Goal: Information Seeking & Learning: Learn about a topic

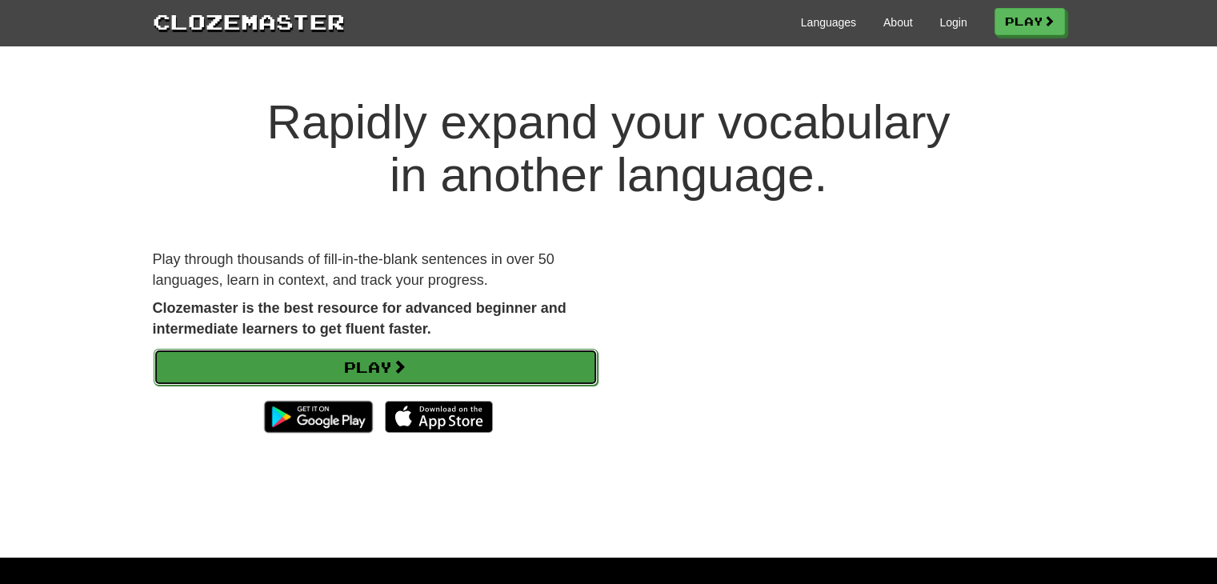
click at [412, 359] on link "Play" at bounding box center [376, 367] width 444 height 37
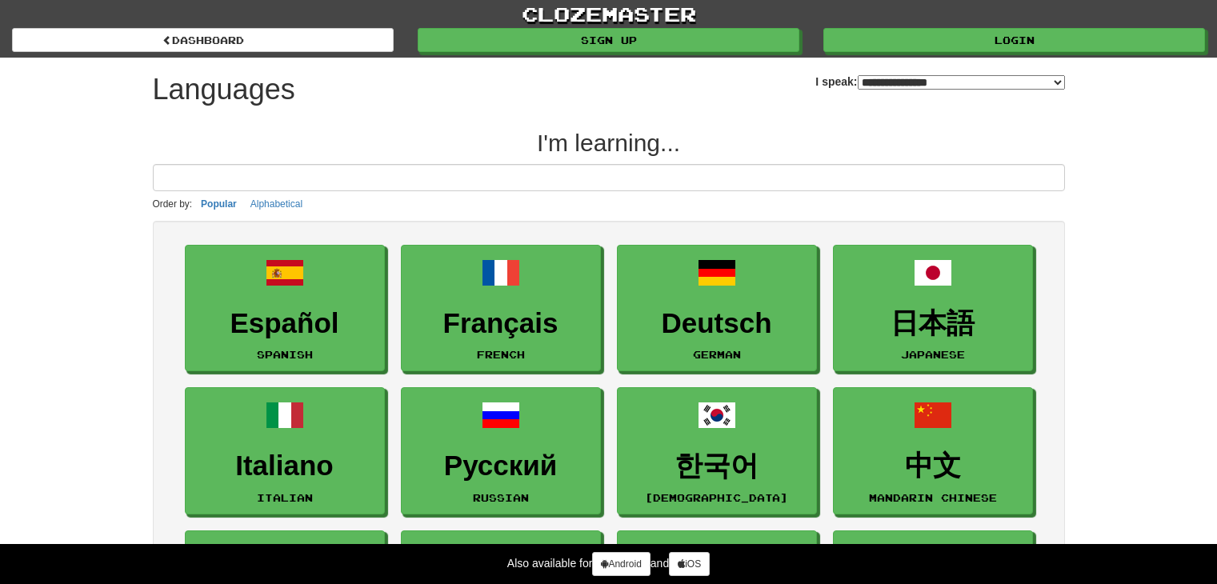
select select "*******"
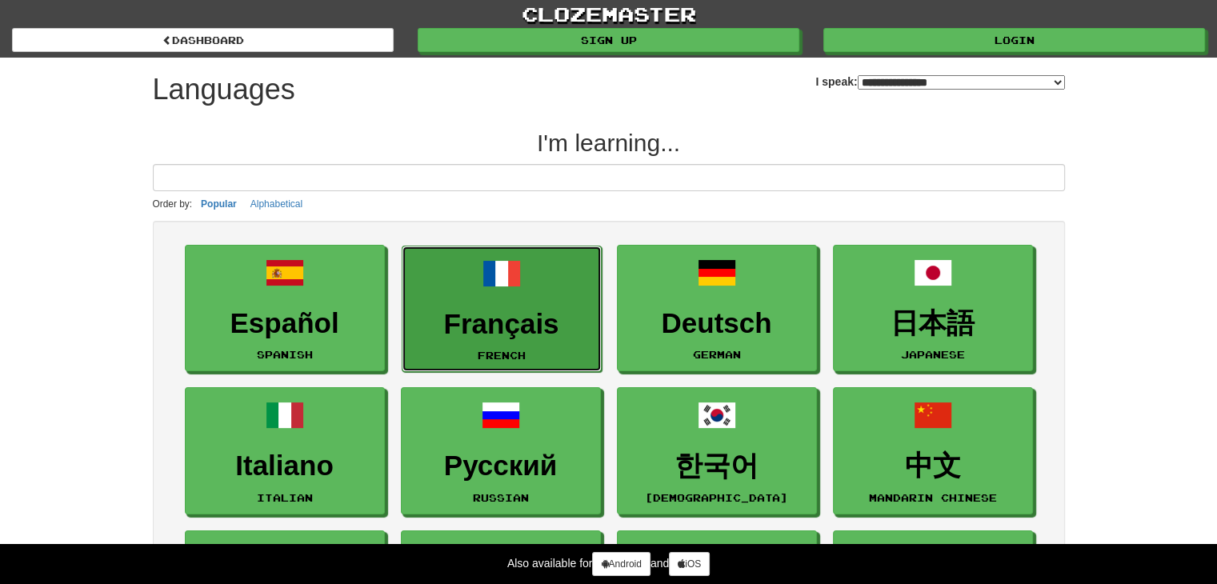
click at [460, 326] on h3 "Français" at bounding box center [501, 324] width 182 height 31
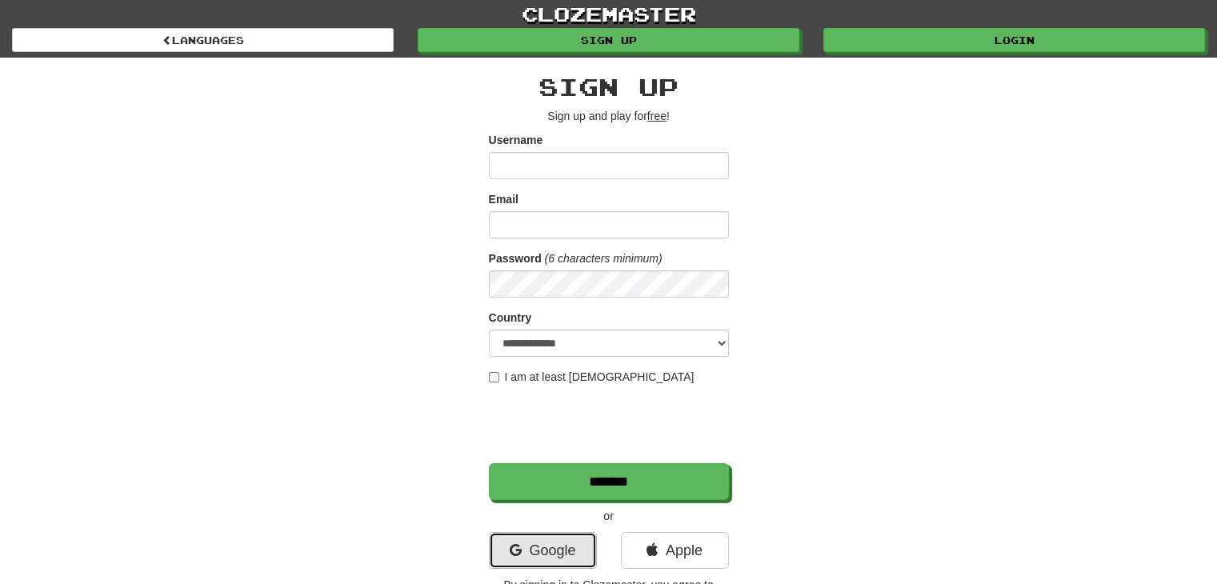
click at [512, 551] on icon at bounding box center [515, 550] width 12 height 14
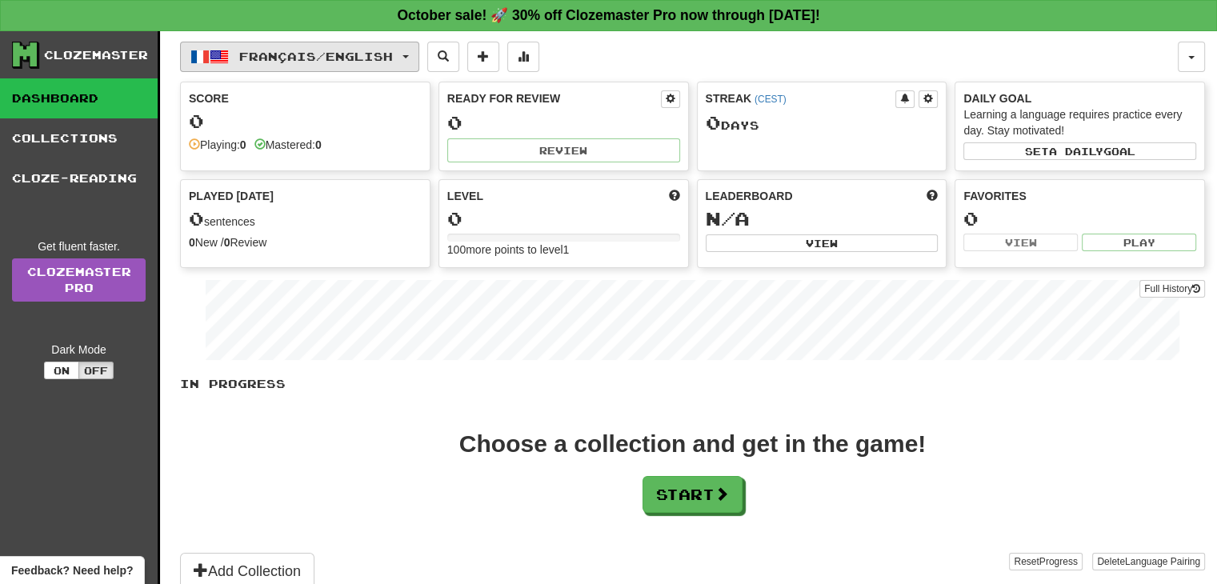
click at [408, 49] on button "Français / English" at bounding box center [299, 57] width 239 height 30
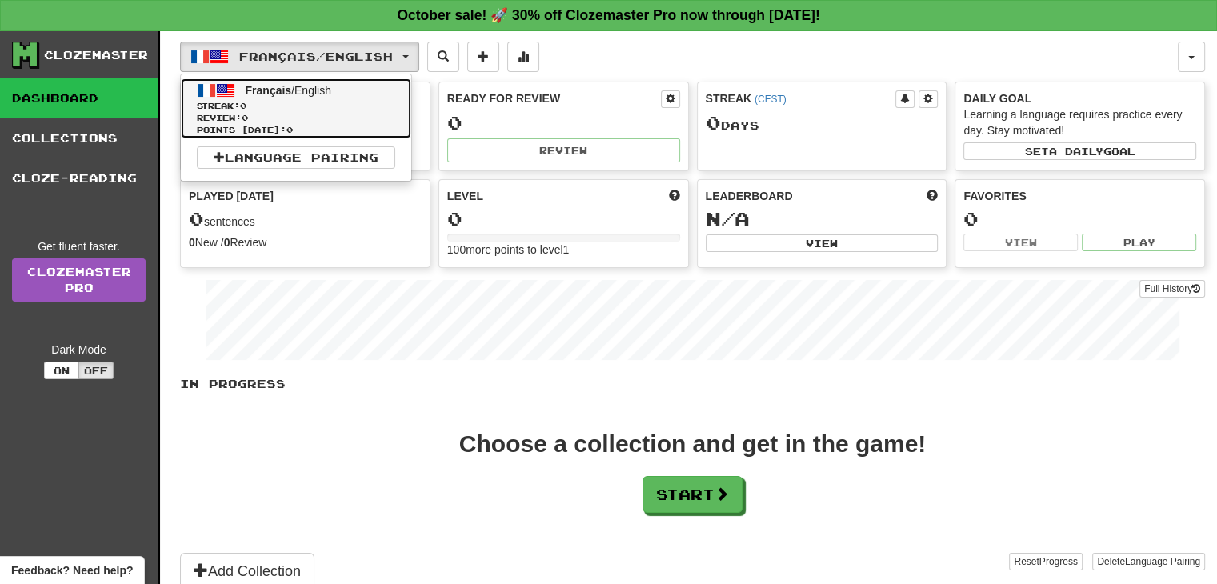
click at [330, 88] on span "Français / English" at bounding box center [289, 90] width 86 height 13
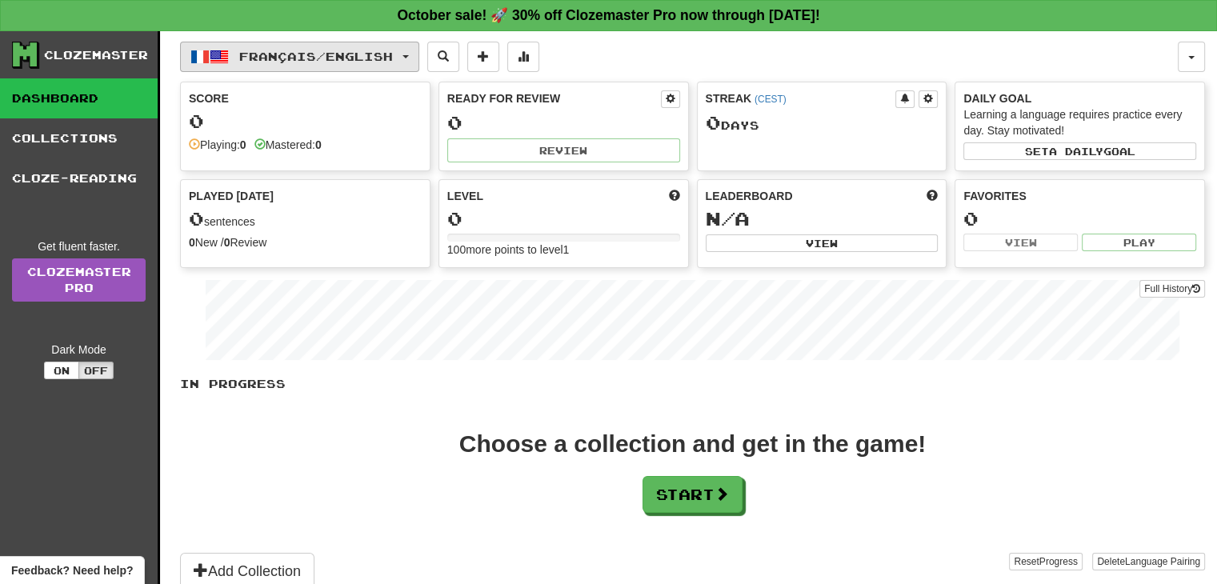
click at [232, 55] on button "Français / English" at bounding box center [299, 57] width 239 height 30
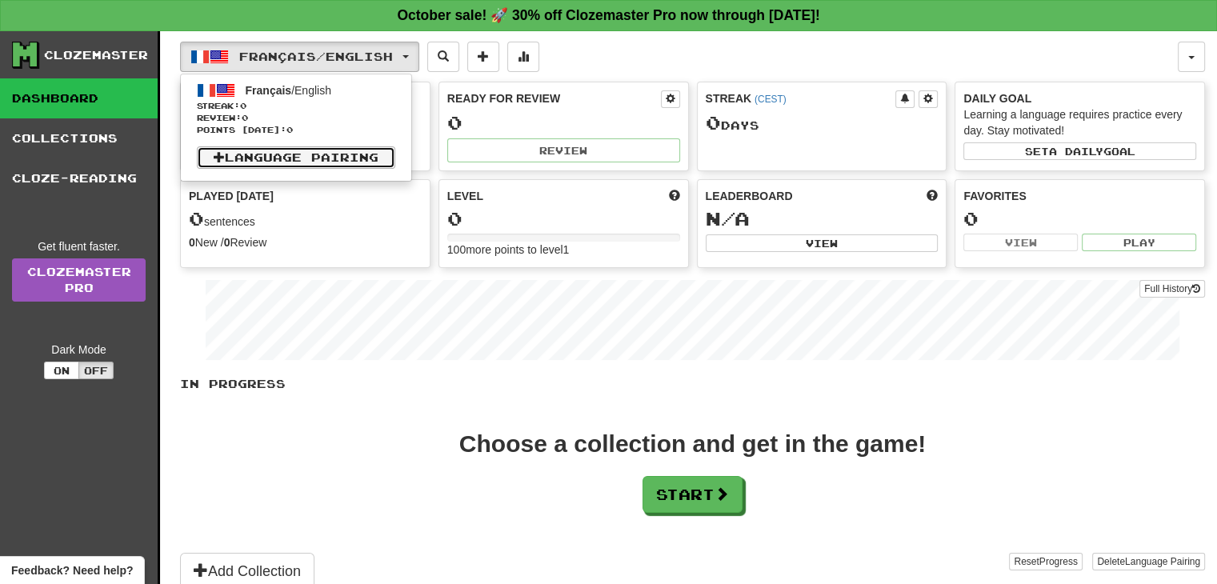
click at [229, 154] on link "Language Pairing" at bounding box center [296, 157] width 198 height 22
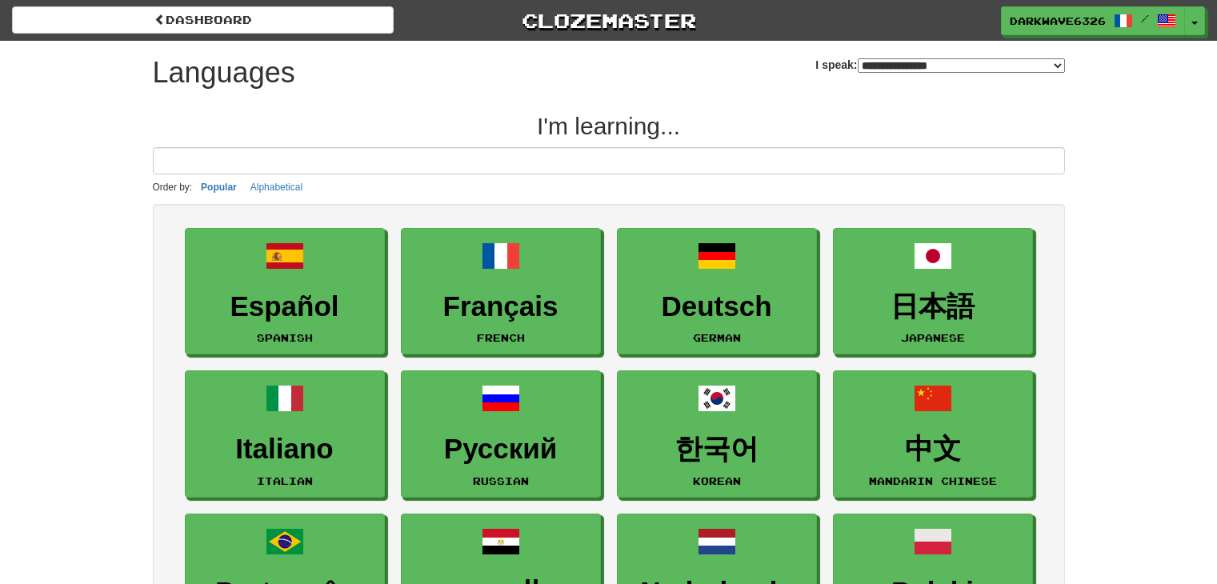
select select "*******"
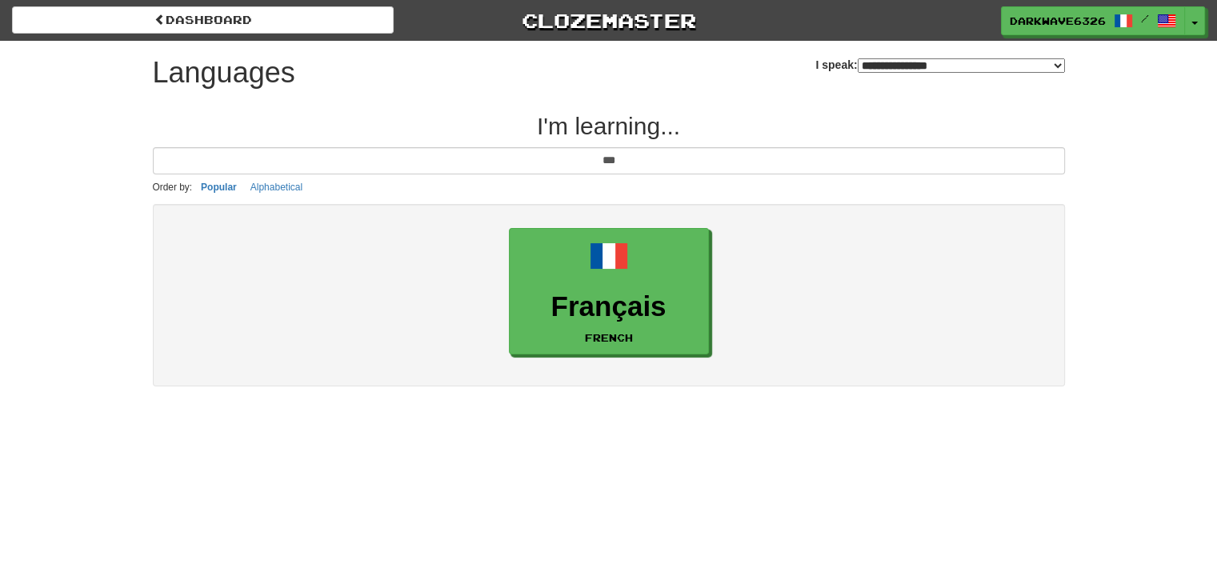
type input "***"
click at [886, 70] on select "**********" at bounding box center [960, 65] width 207 height 14
select select "*******"
click at [857, 58] on select "**********" at bounding box center [960, 65] width 207 height 14
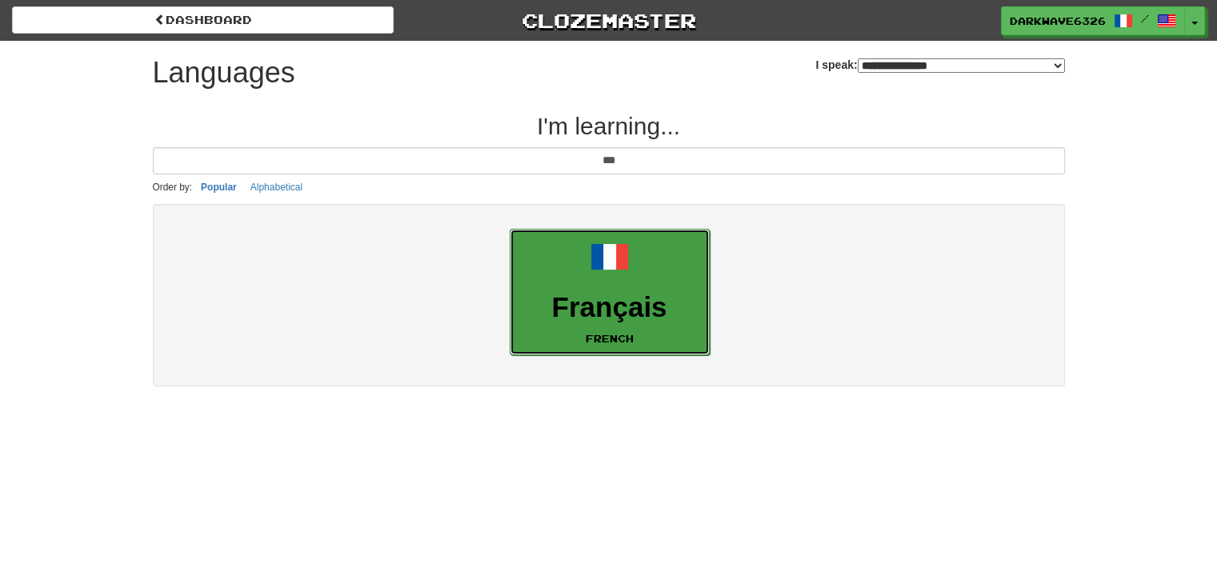
click at [576, 273] on link "Français French" at bounding box center [610, 292] width 200 height 127
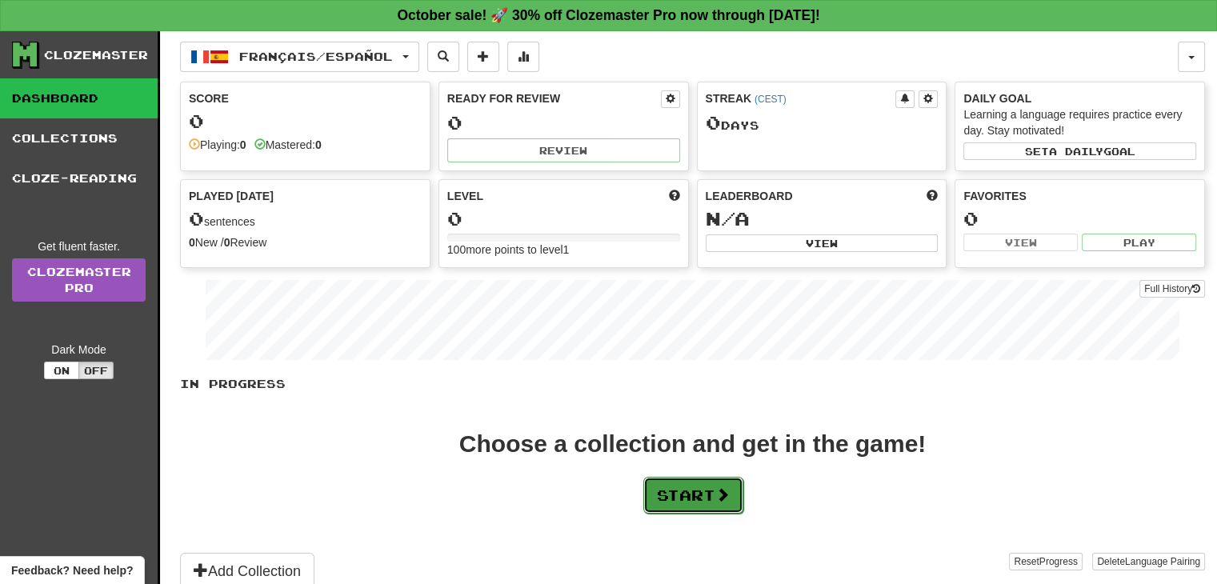
click at [701, 486] on button "Start" at bounding box center [693, 495] width 100 height 37
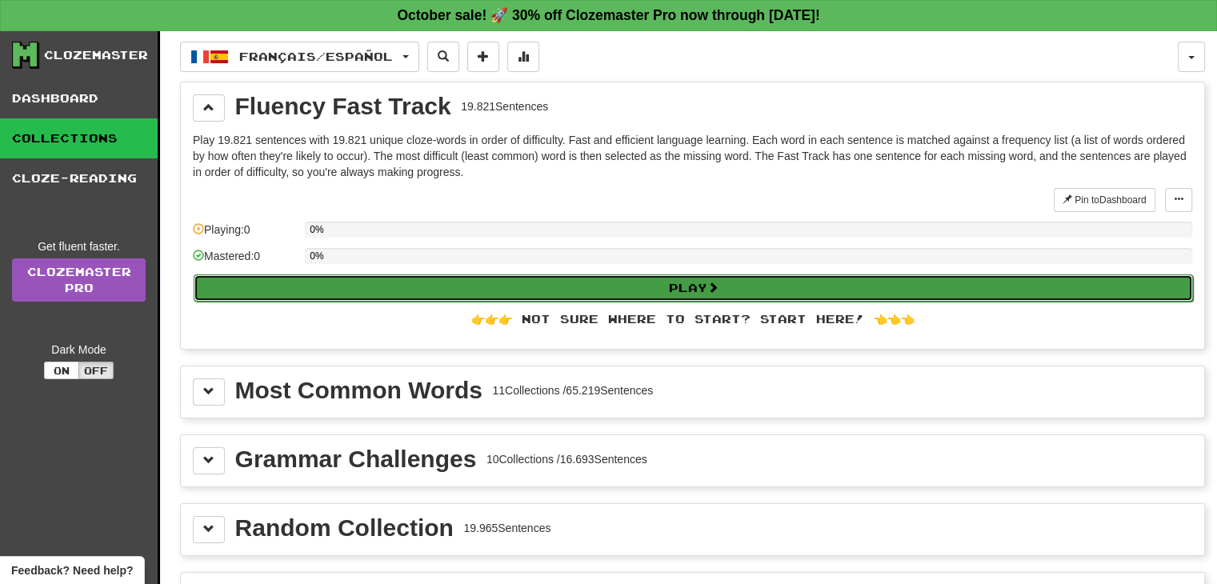
click at [789, 289] on button "Play" at bounding box center [693, 287] width 999 height 27
select select "**"
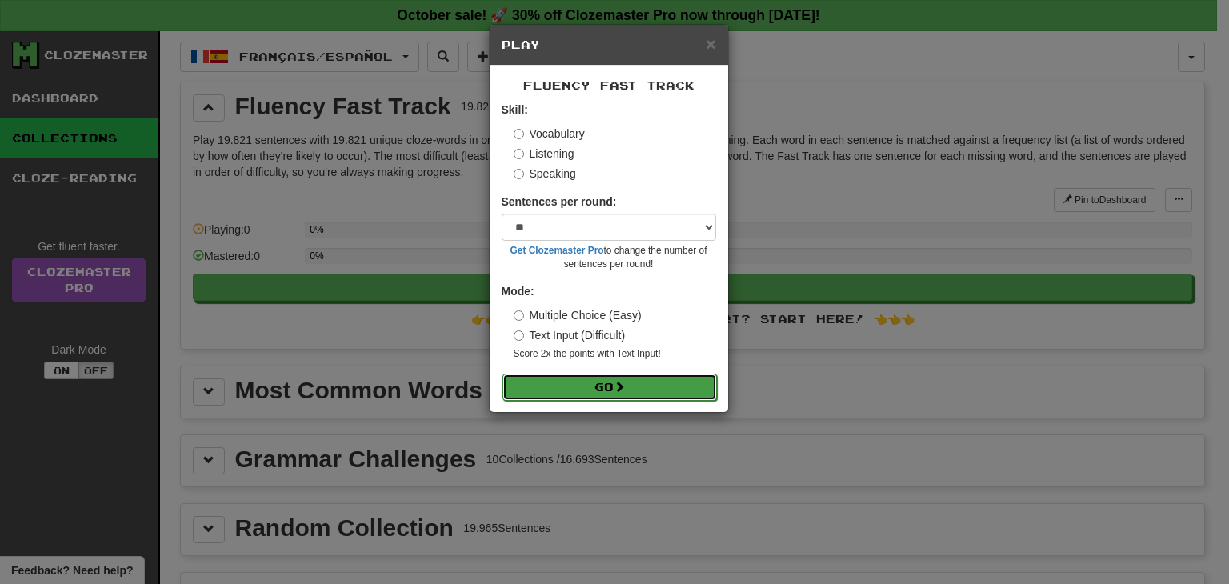
click at [618, 381] on span at bounding box center [618, 386] width 11 height 11
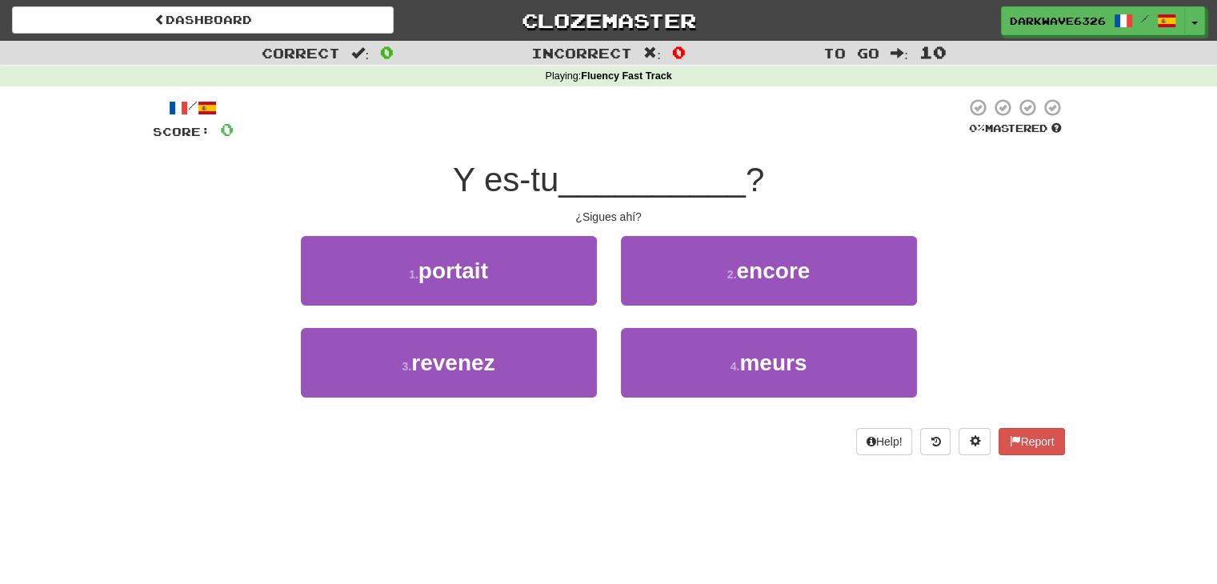
click at [717, 311] on div "2 . encore" at bounding box center [769, 282] width 320 height 92
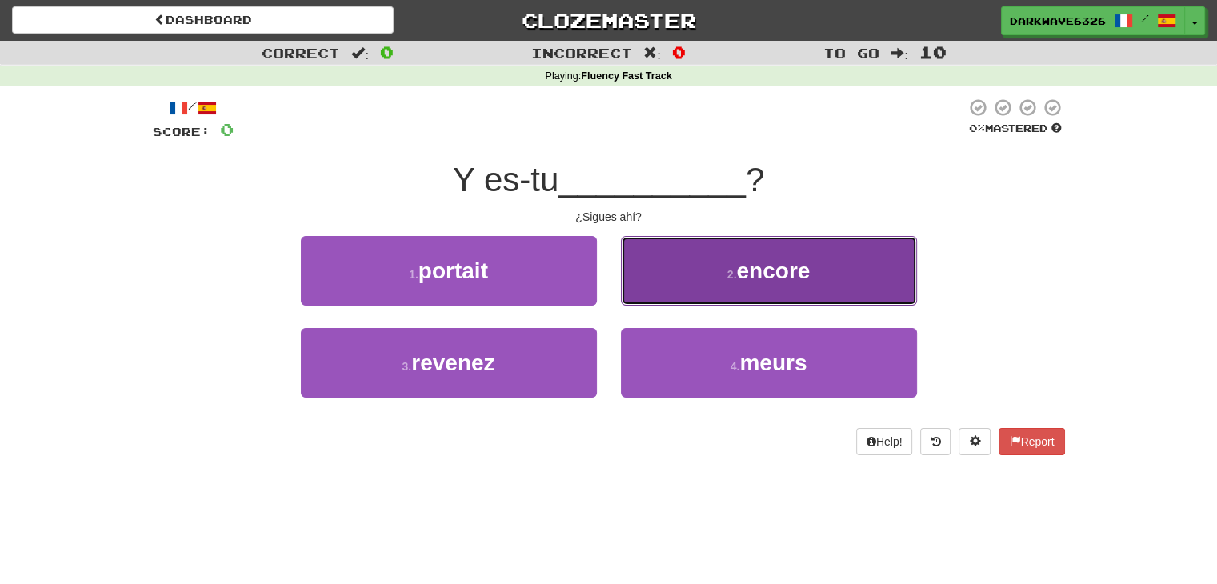
click at [742, 292] on button "2 . encore" at bounding box center [769, 271] width 296 height 70
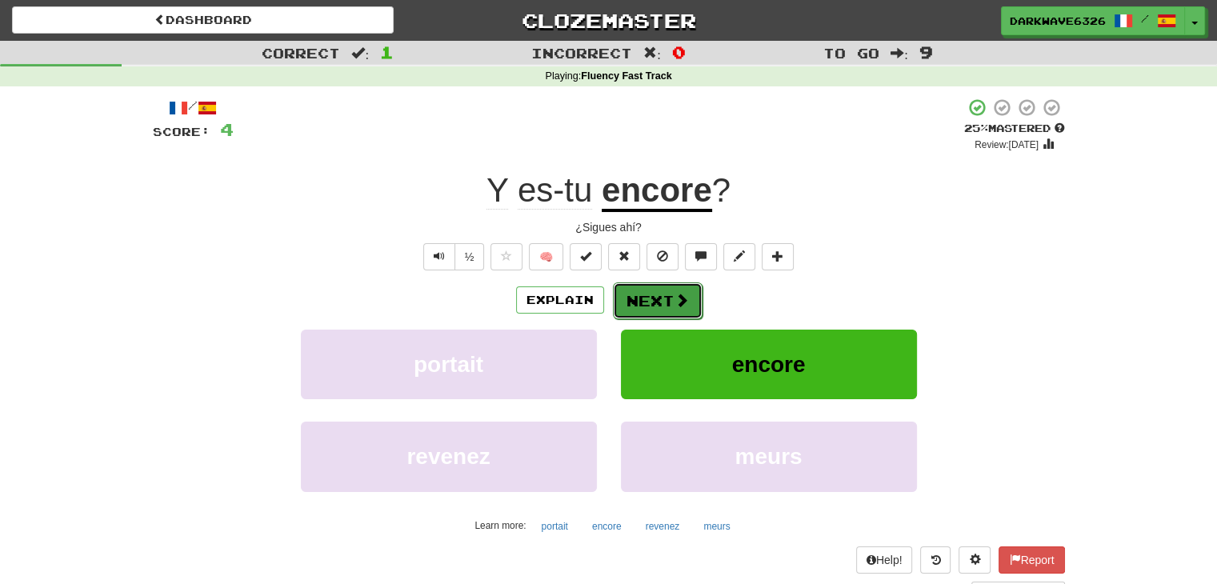
click at [648, 298] on button "Next" at bounding box center [658, 300] width 90 height 37
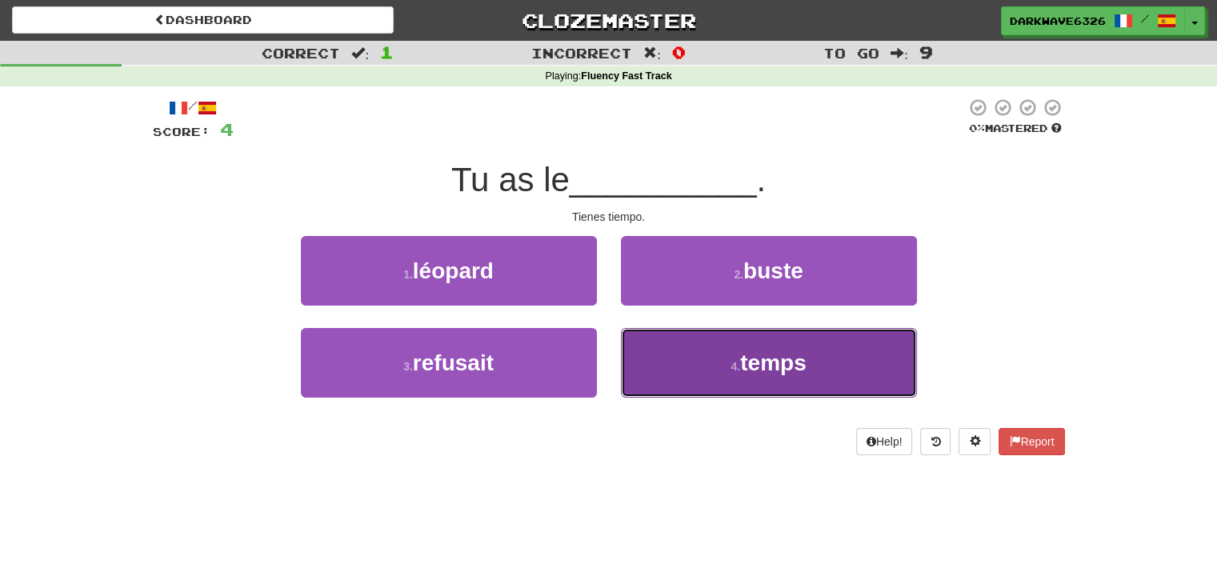
click at [686, 350] on button "4 . temps" at bounding box center [769, 363] width 296 height 70
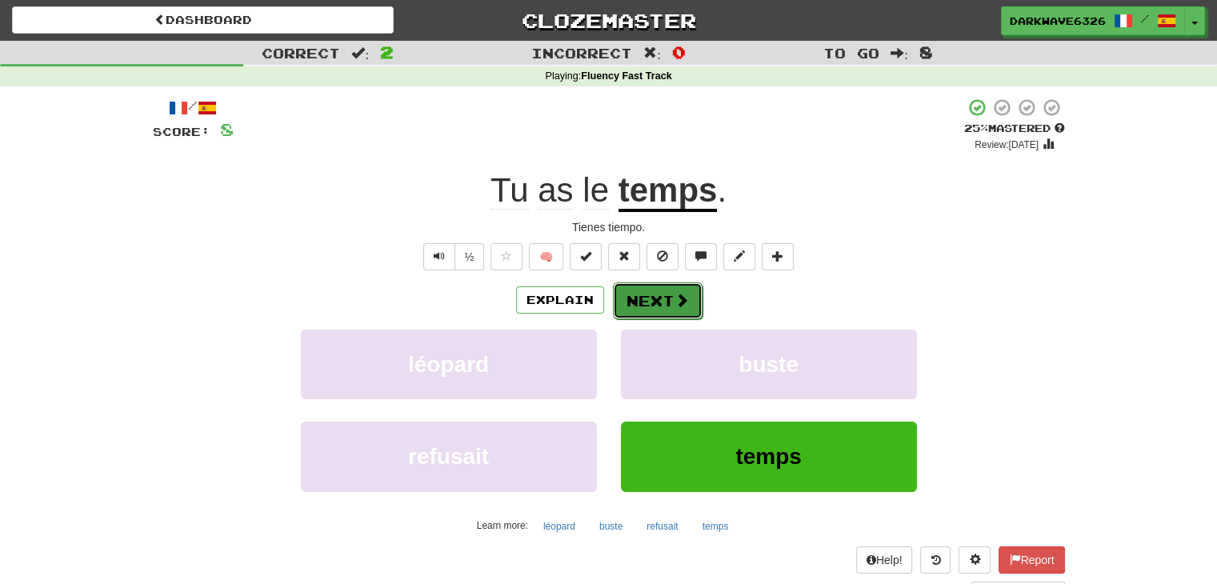
click at [649, 294] on button "Next" at bounding box center [658, 300] width 90 height 37
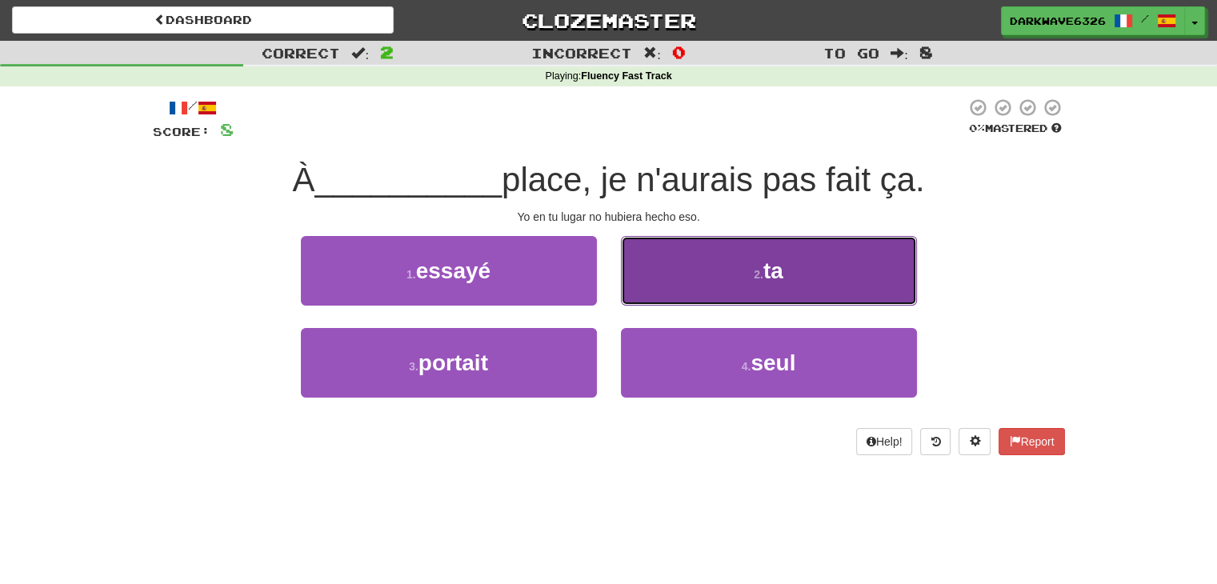
drag, startPoint x: 649, startPoint y: 294, endPoint x: 633, endPoint y: 257, distance: 40.9
click at [633, 257] on button "2 . ta" at bounding box center [769, 271] width 296 height 70
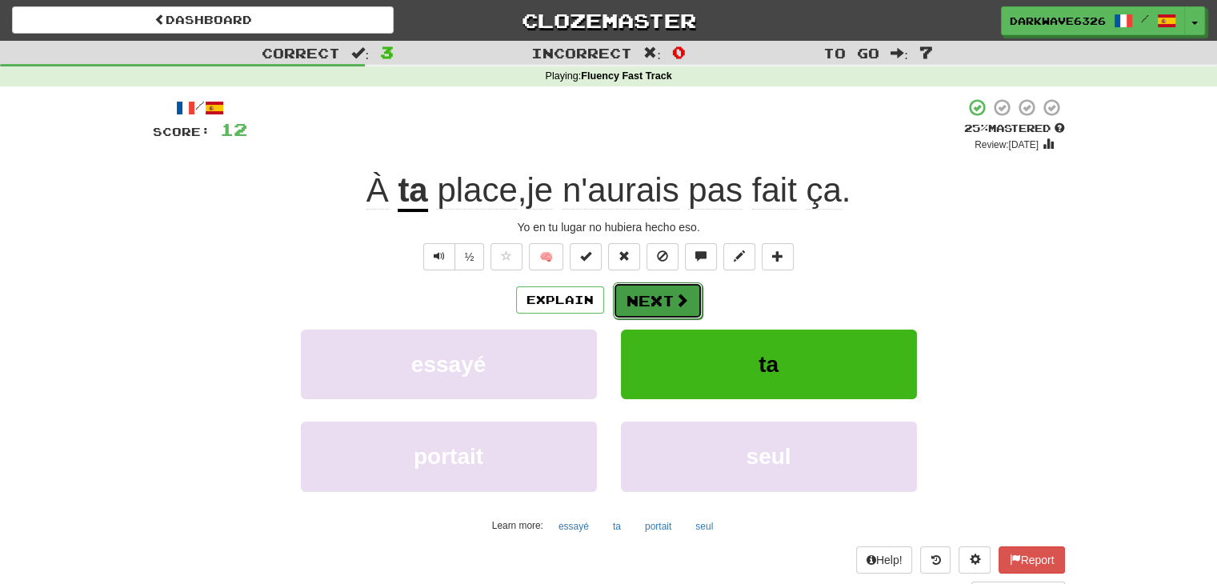
click at [668, 299] on button "Next" at bounding box center [658, 300] width 90 height 37
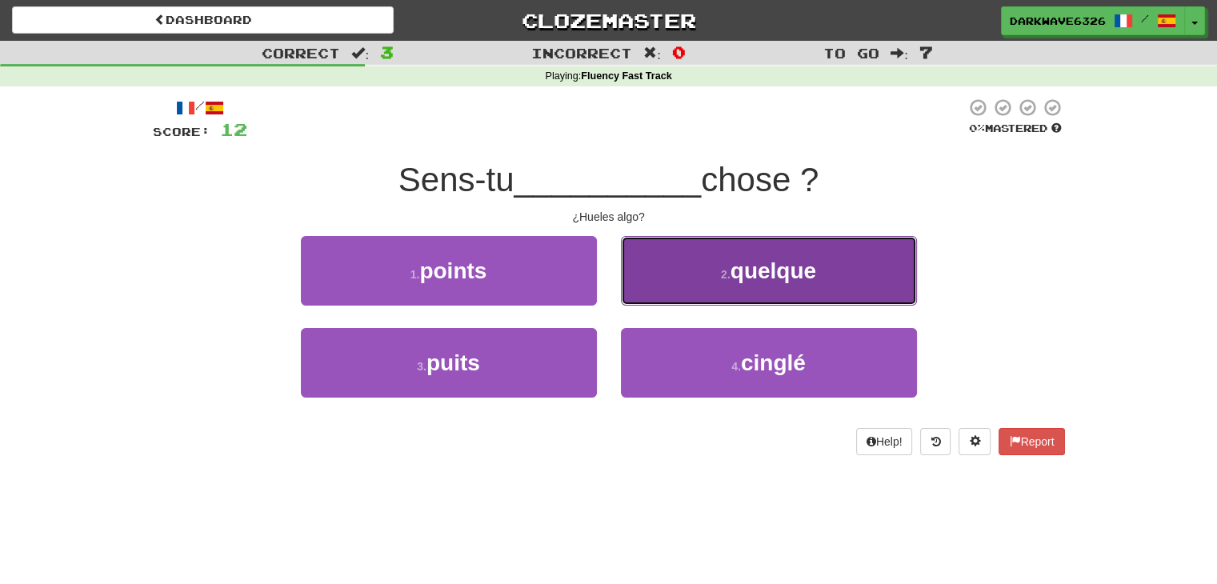
click at [725, 290] on button "2 . quelque" at bounding box center [769, 271] width 296 height 70
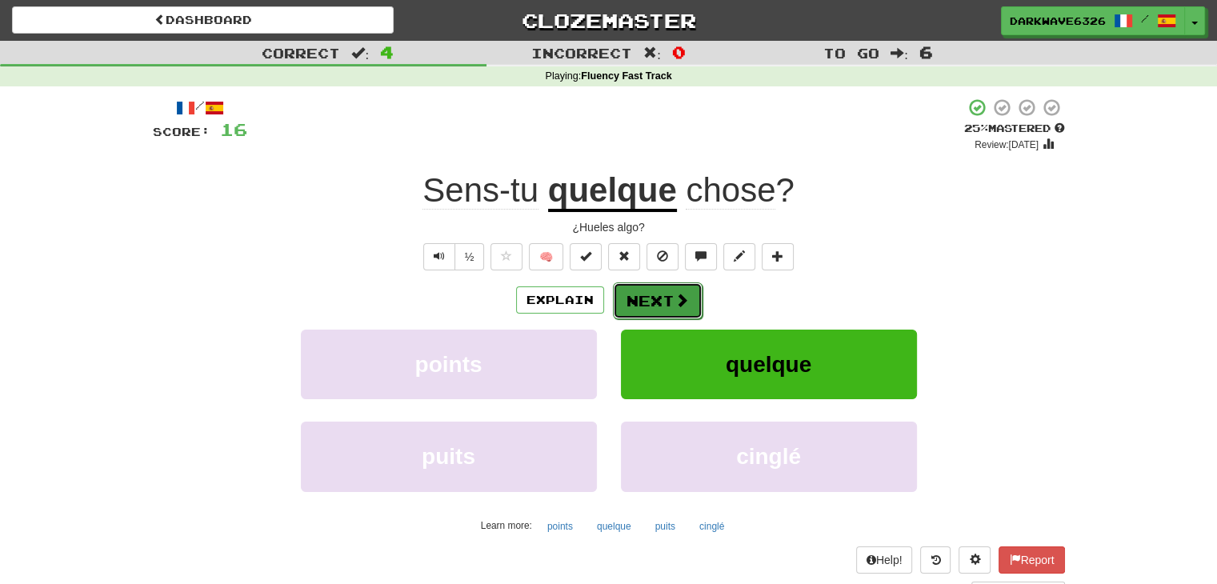
click at [674, 302] on span at bounding box center [681, 300] width 14 height 14
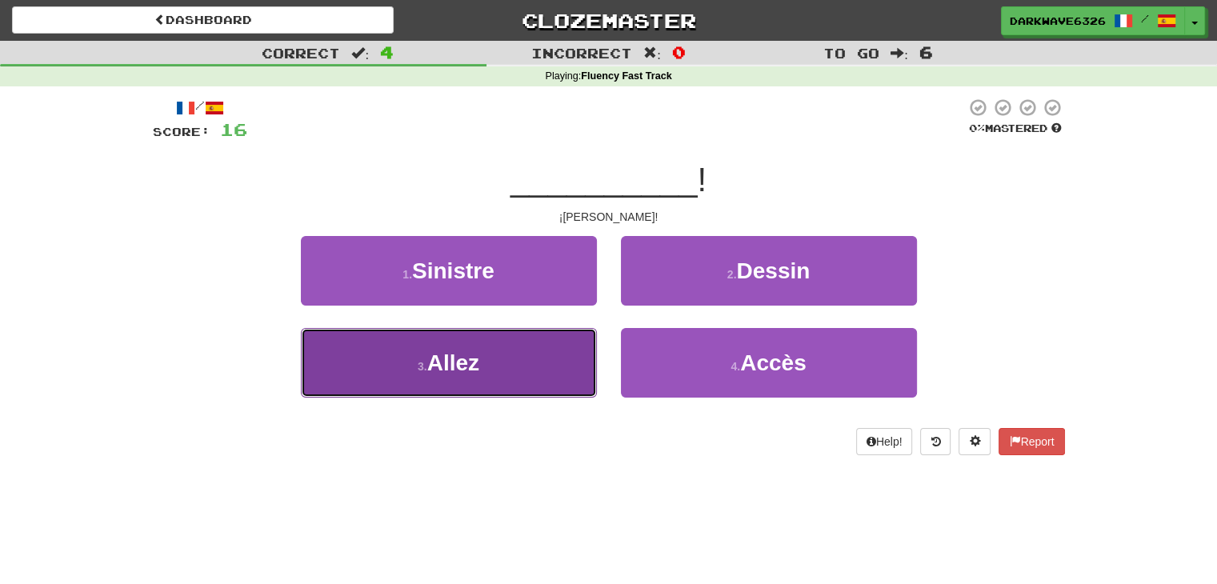
click at [549, 355] on button "3 . Allez" at bounding box center [449, 363] width 296 height 70
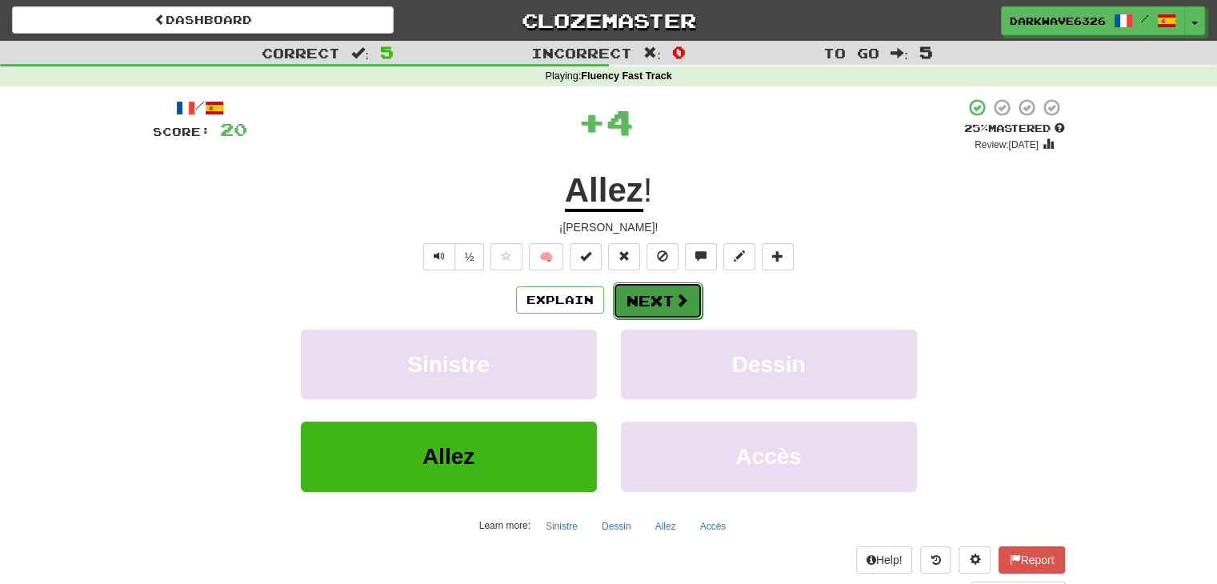
click at [646, 294] on button "Next" at bounding box center [658, 300] width 90 height 37
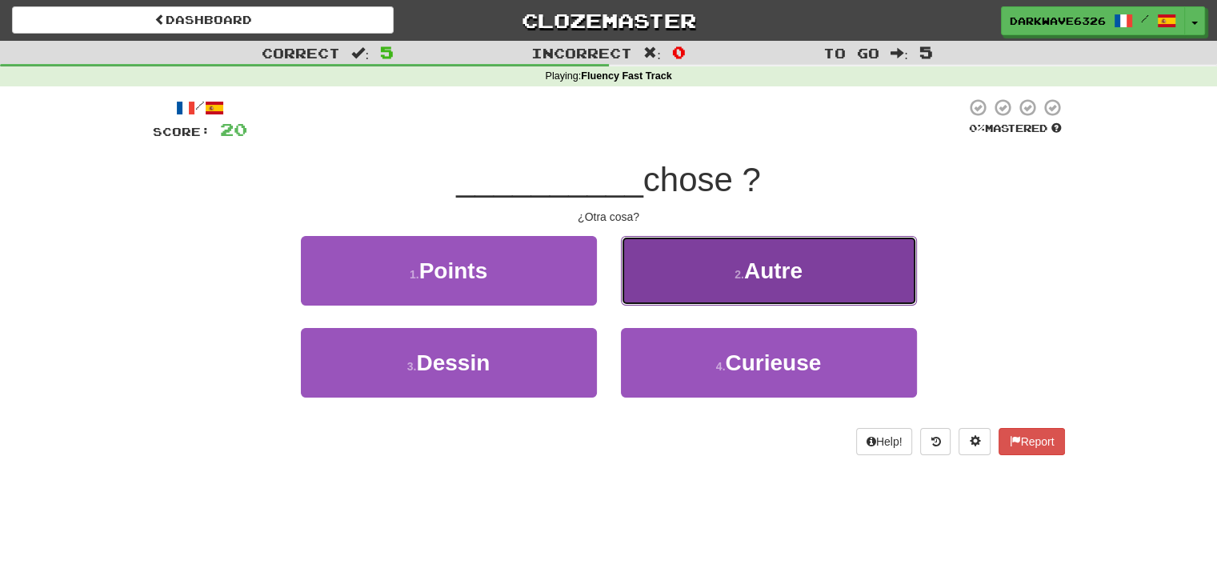
click at [715, 262] on button "2 . Autre" at bounding box center [769, 271] width 296 height 70
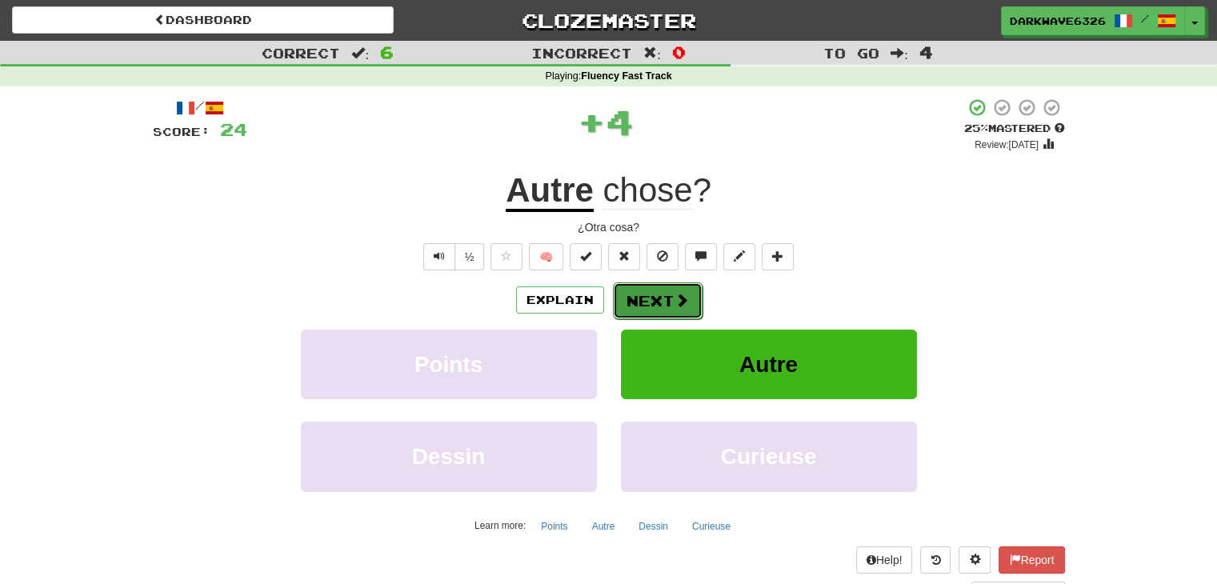
click at [662, 302] on button "Next" at bounding box center [658, 300] width 90 height 37
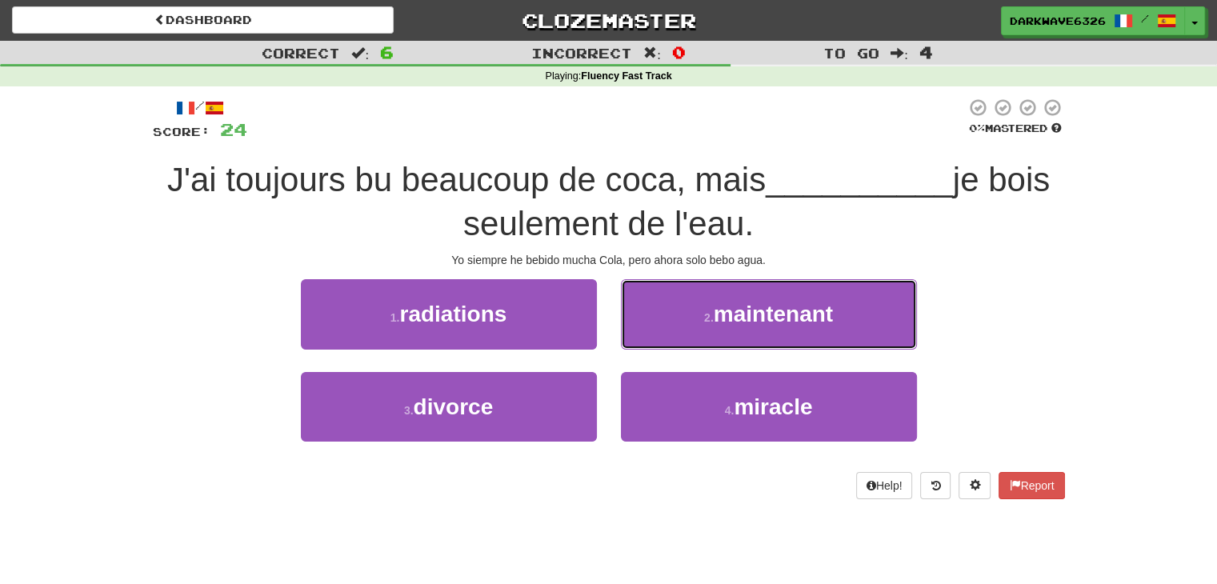
click at [662, 302] on button "2 . maintenant" at bounding box center [769, 314] width 296 height 70
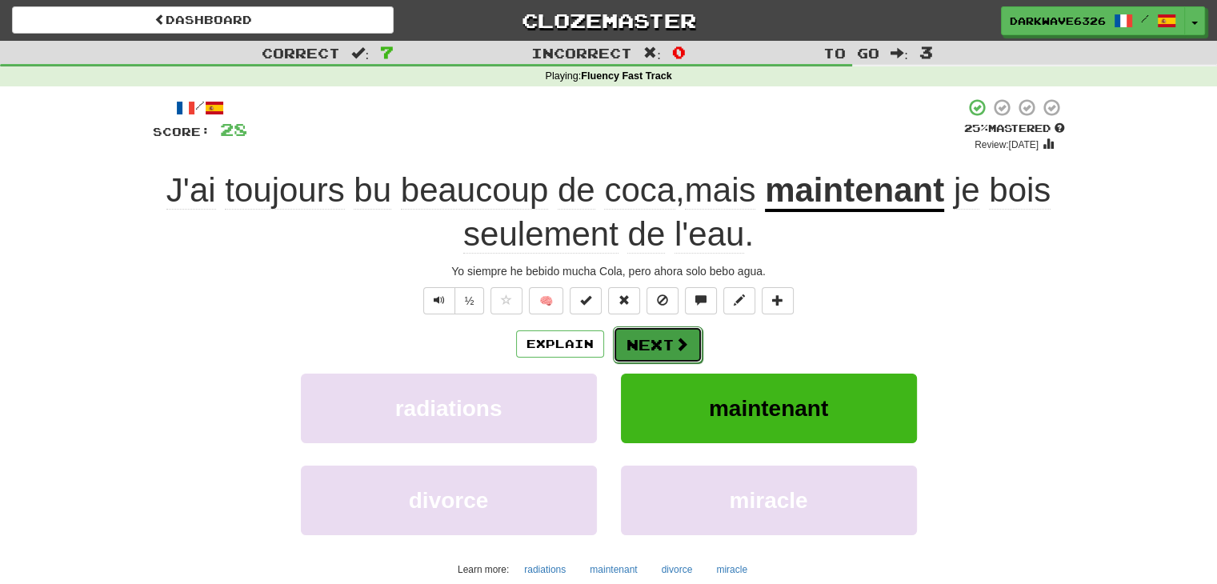
click at [649, 348] on button "Next" at bounding box center [658, 344] width 90 height 37
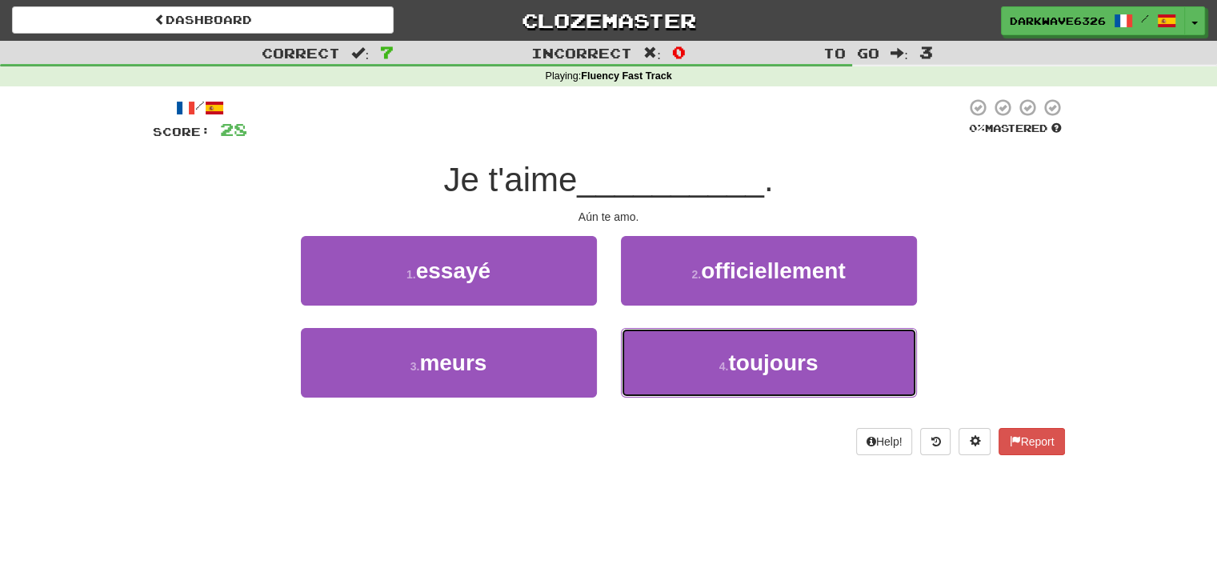
click at [649, 348] on button "4 . toujours" at bounding box center [769, 363] width 296 height 70
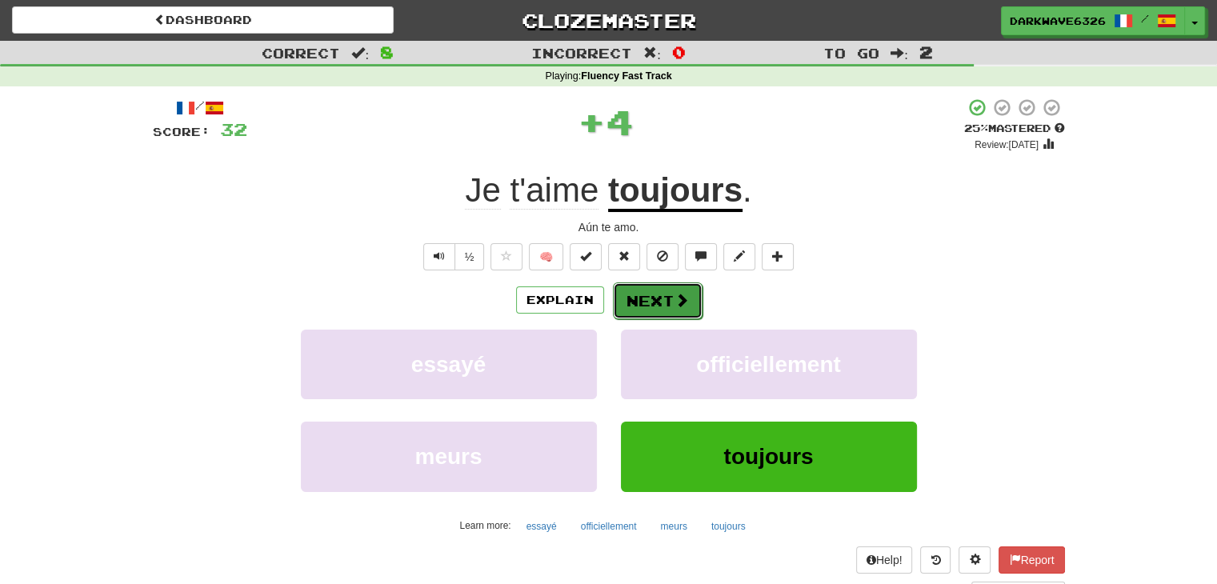
click at [643, 296] on button "Next" at bounding box center [658, 300] width 90 height 37
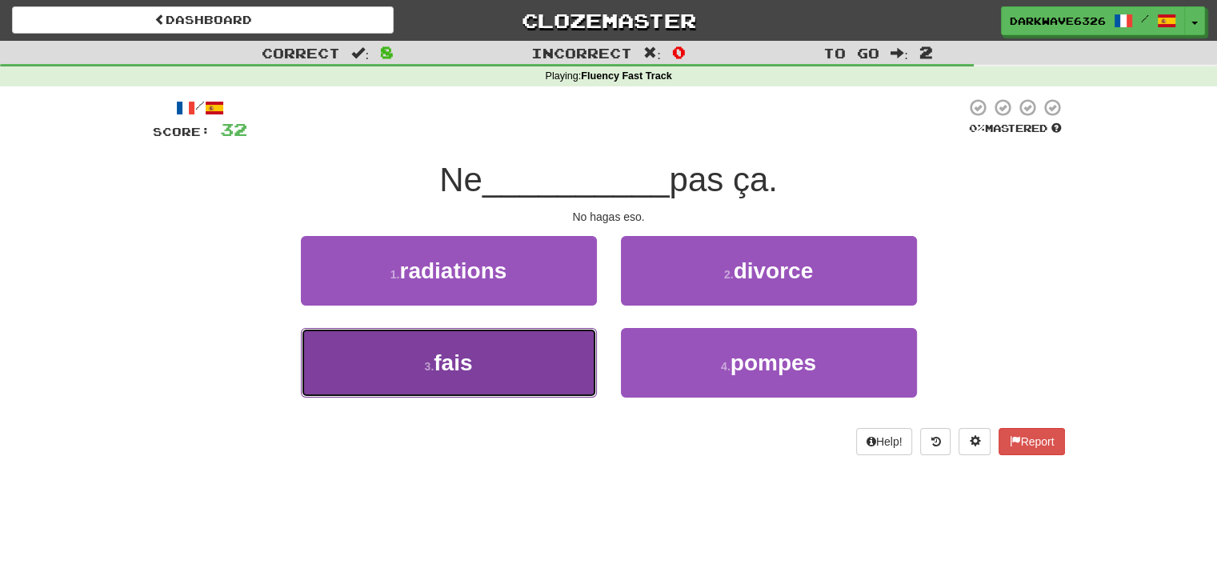
click at [537, 363] on button "3 . fais" at bounding box center [449, 363] width 296 height 70
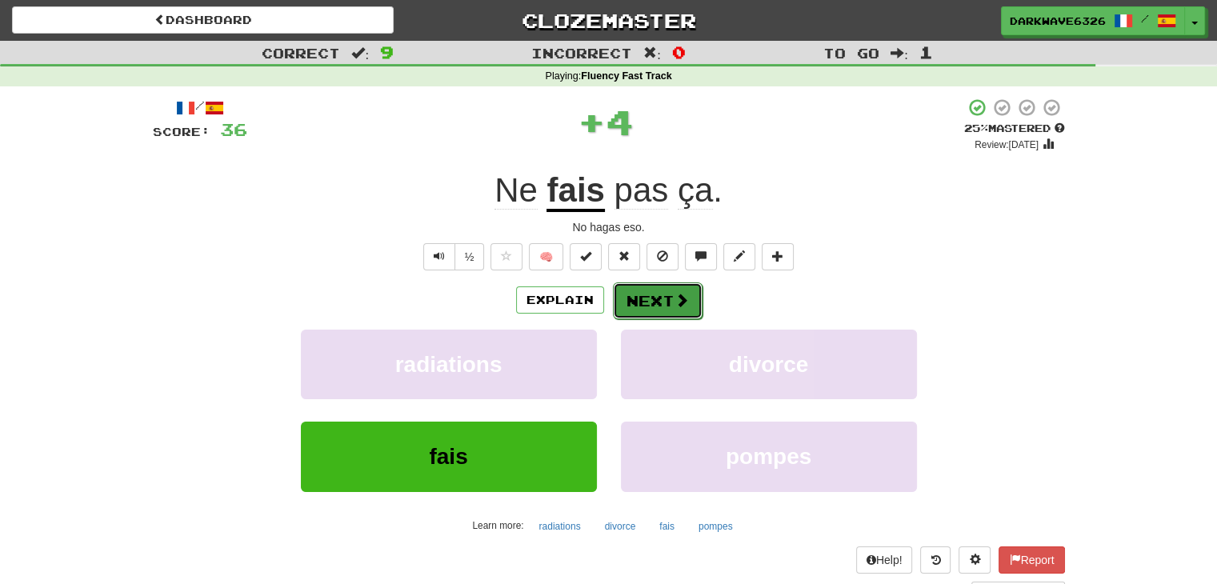
click at [653, 300] on button "Next" at bounding box center [658, 300] width 90 height 37
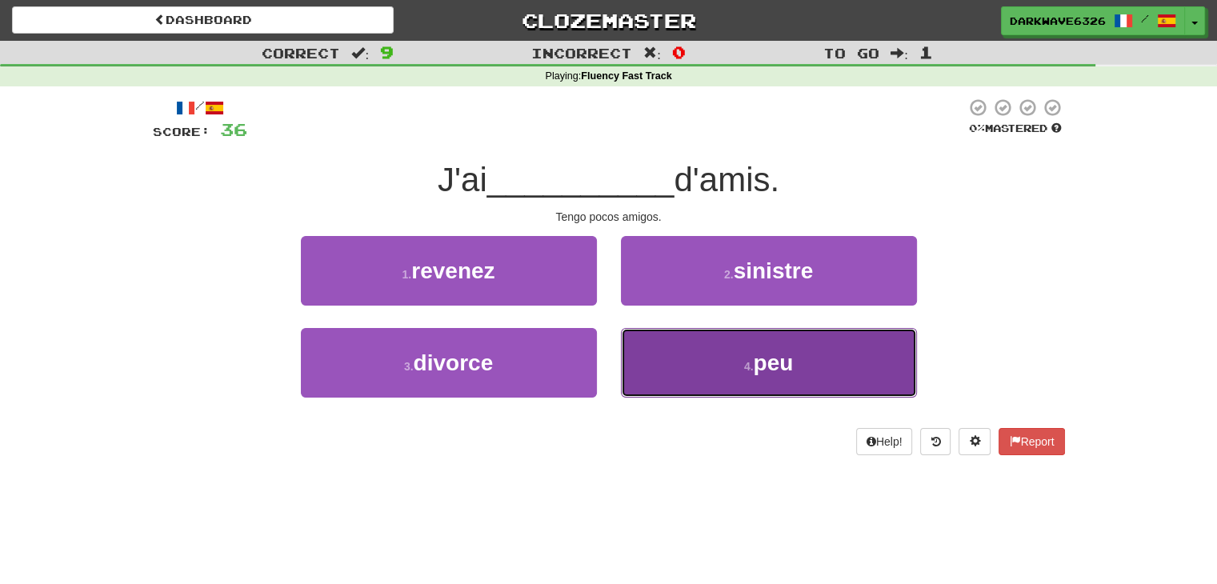
click at [718, 362] on button "4 . peu" at bounding box center [769, 363] width 296 height 70
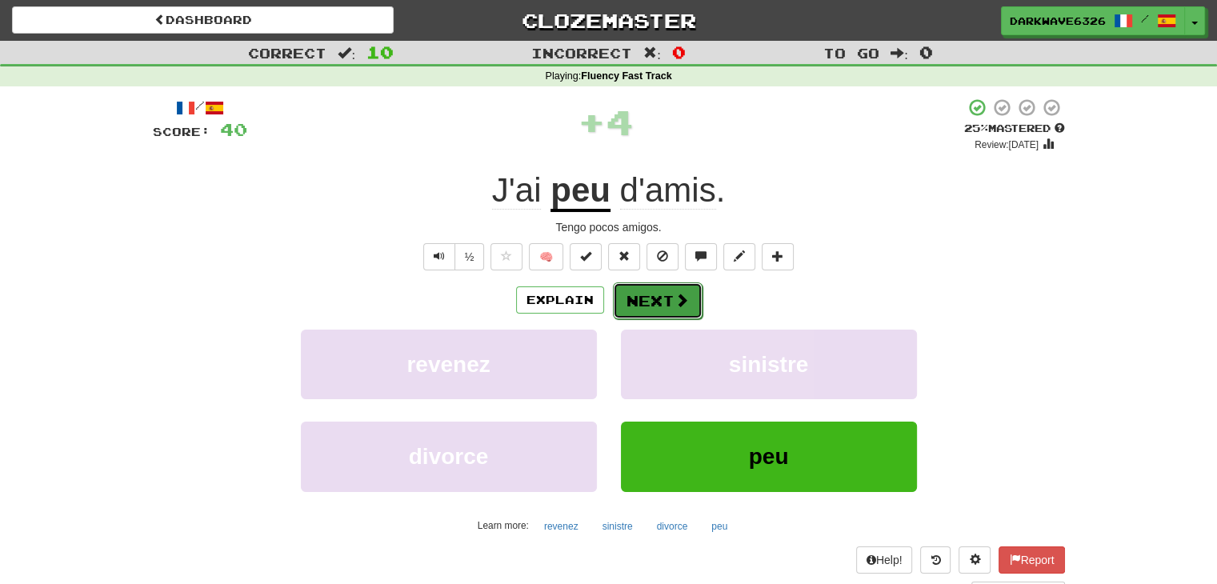
click at [670, 294] on button "Next" at bounding box center [658, 300] width 90 height 37
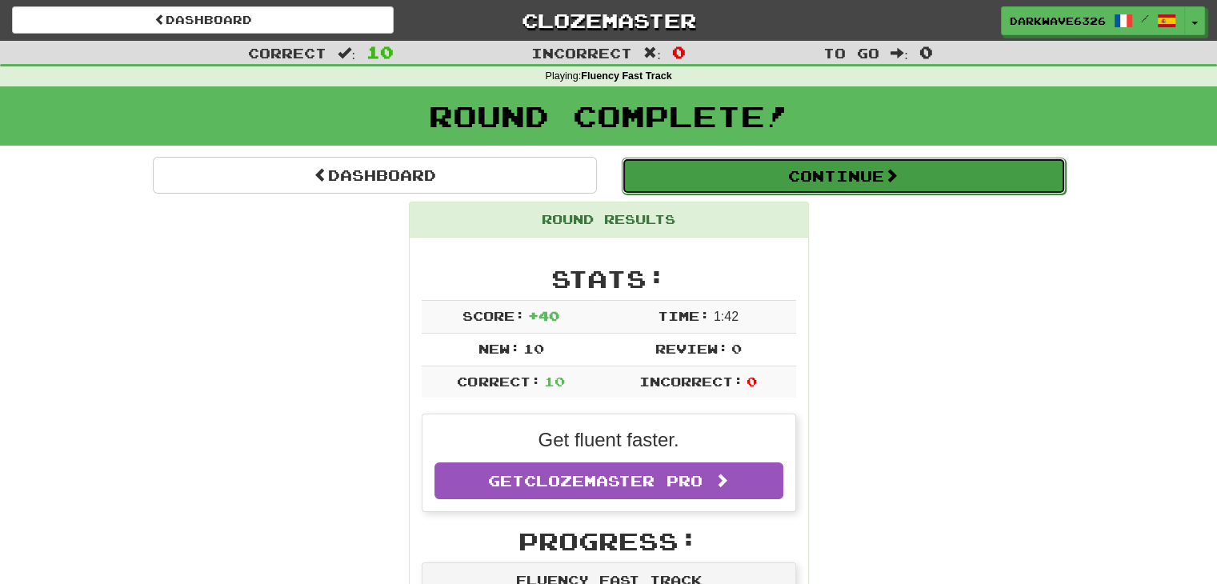
click at [851, 172] on button "Continue" at bounding box center [843, 176] width 444 height 37
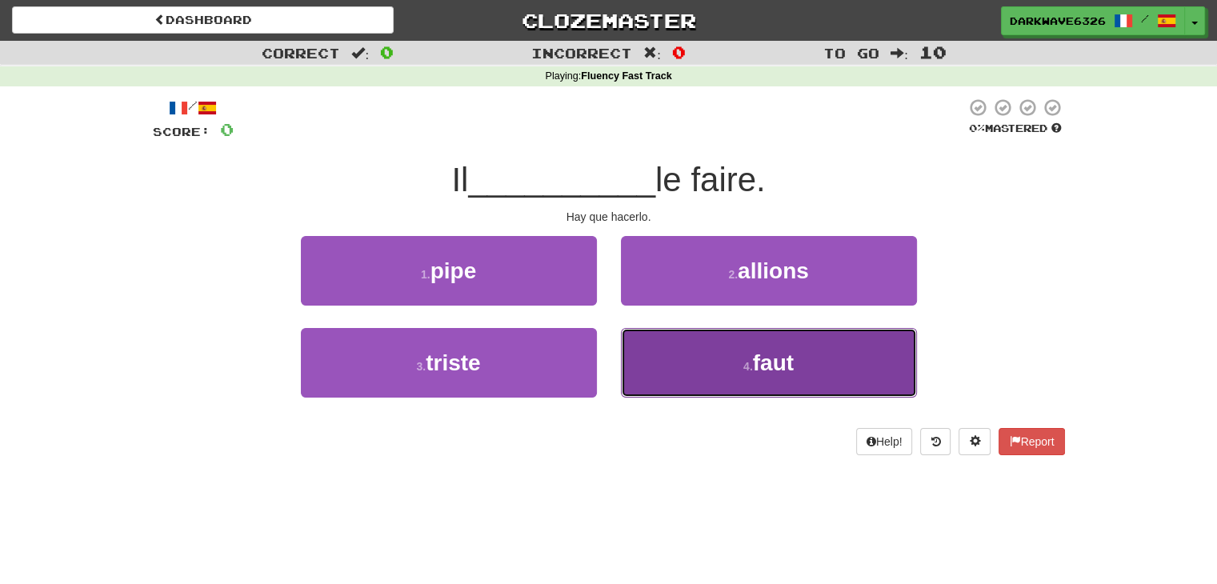
click at [737, 364] on button "4 . faut" at bounding box center [769, 363] width 296 height 70
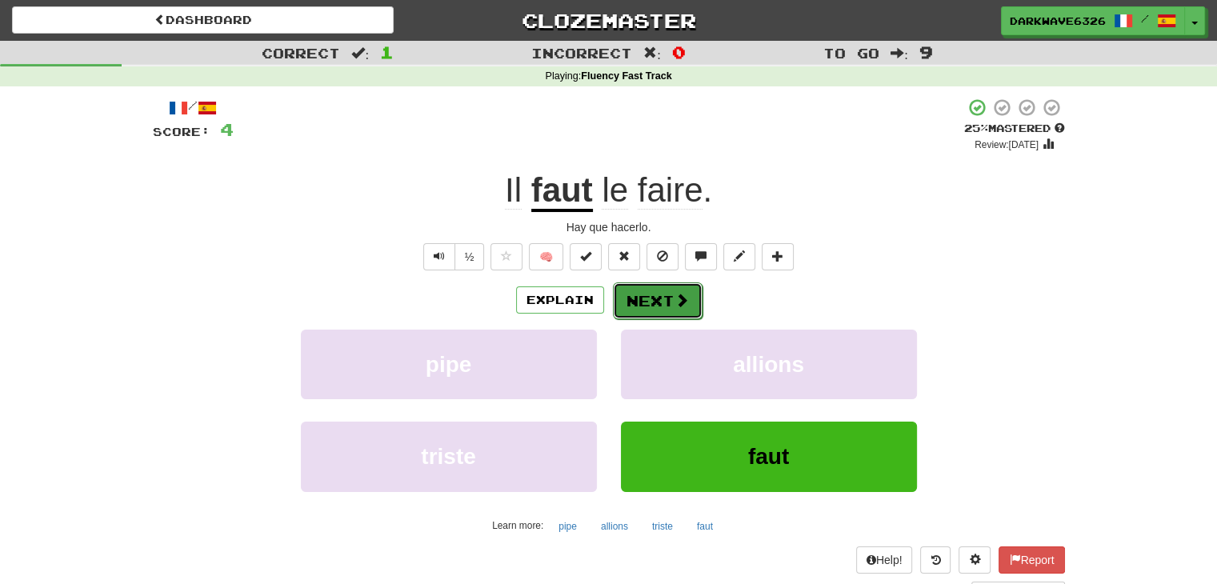
click at [660, 305] on button "Next" at bounding box center [658, 300] width 90 height 37
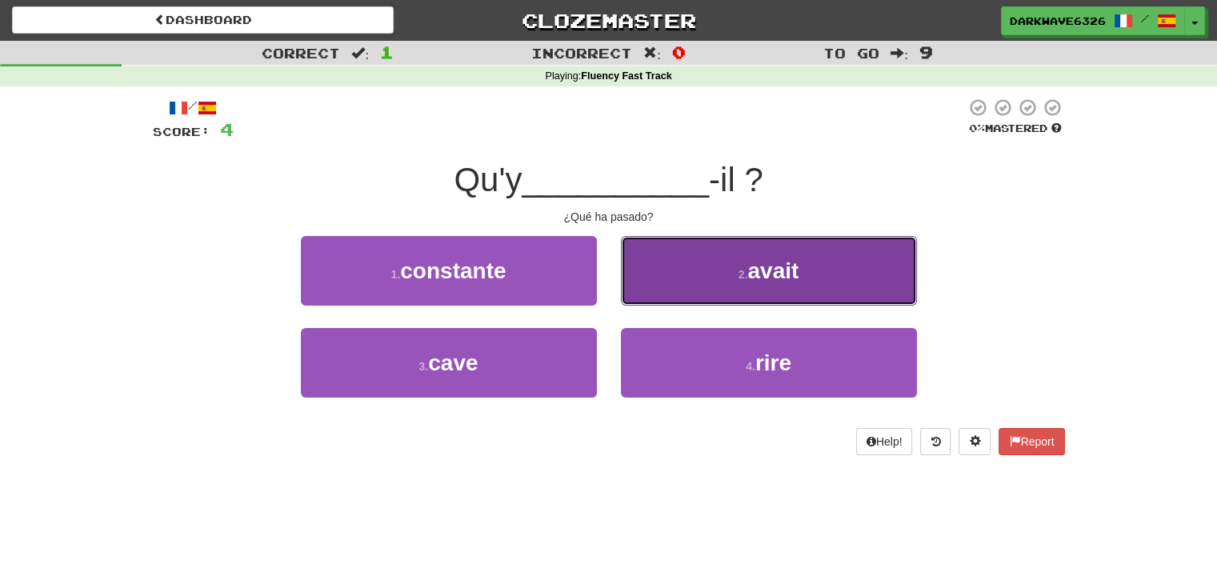
click at [752, 273] on span "avait" at bounding box center [772, 270] width 51 height 25
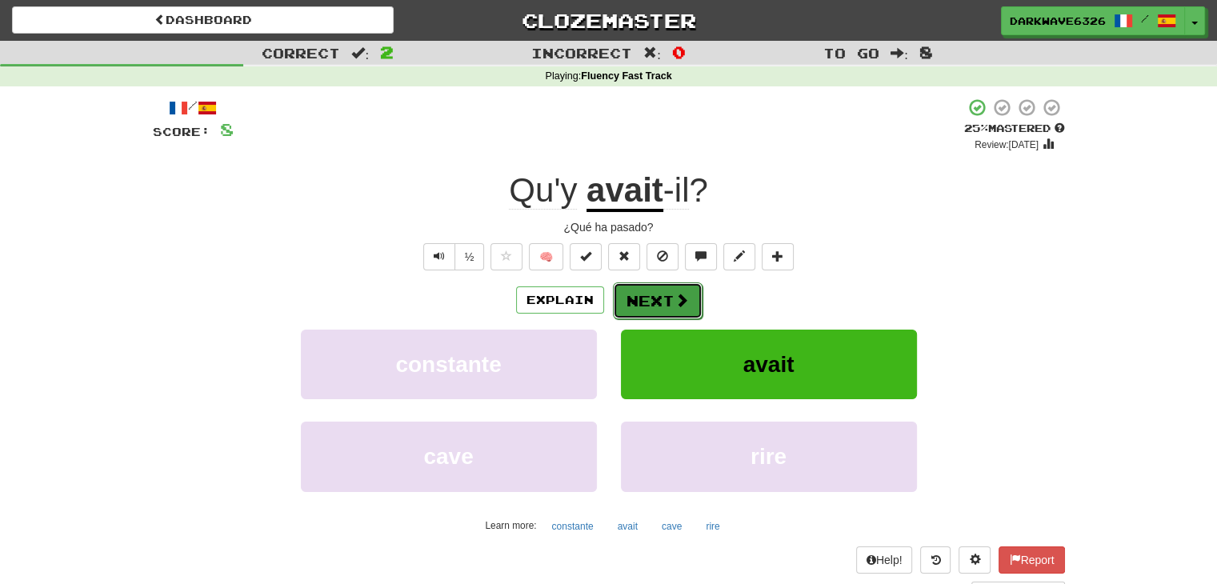
click at [638, 302] on button "Next" at bounding box center [658, 300] width 90 height 37
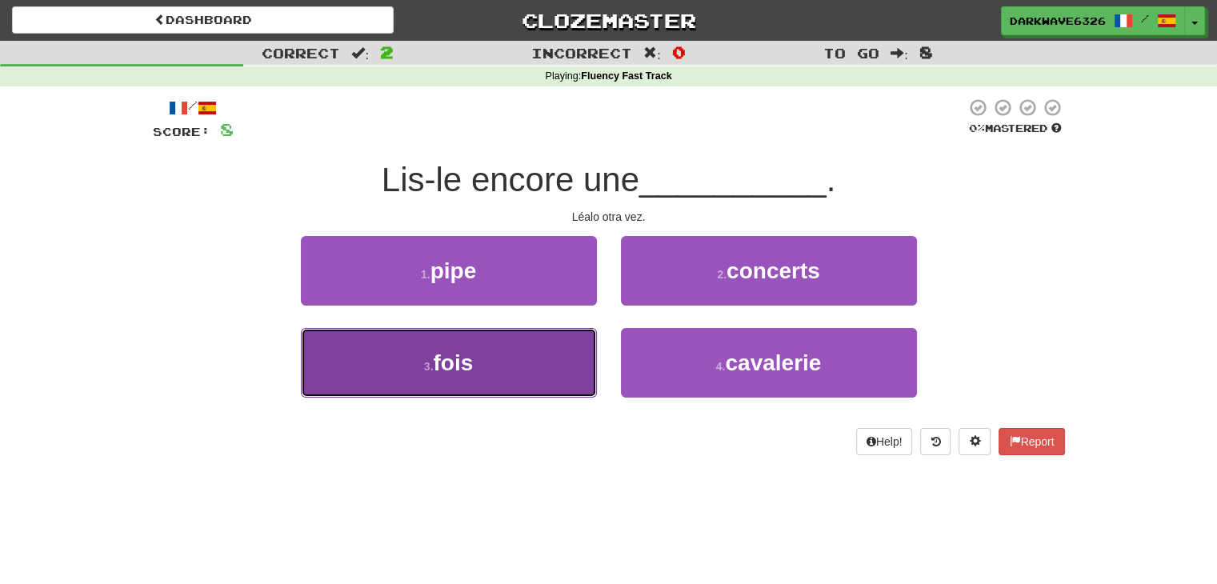
click at [518, 385] on button "3 . fois" at bounding box center [449, 363] width 296 height 70
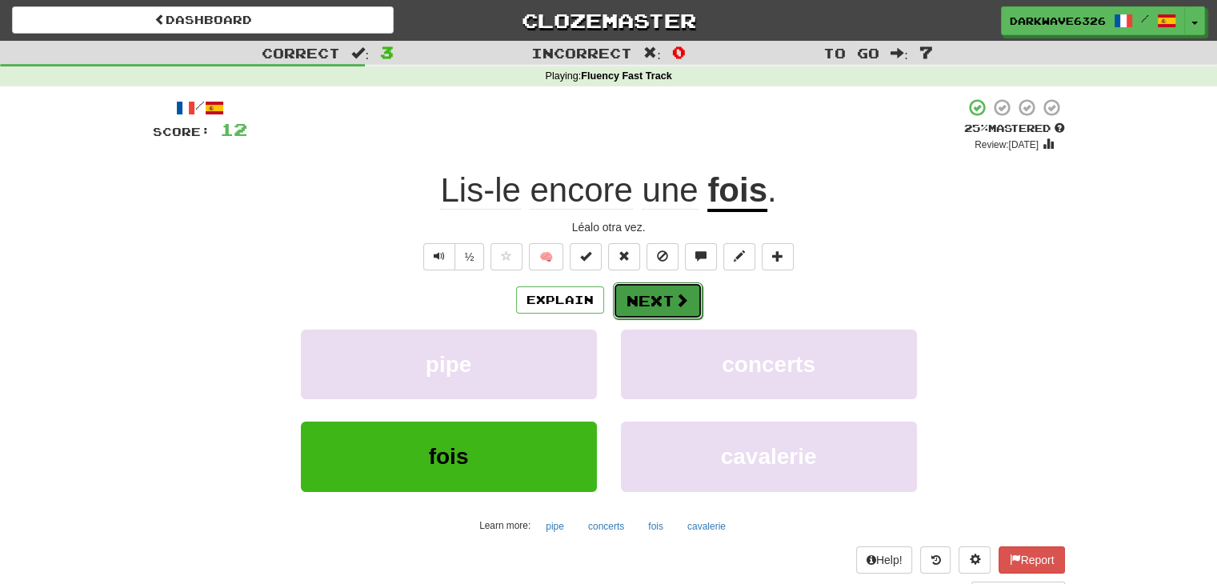
click at [647, 300] on button "Next" at bounding box center [658, 300] width 90 height 37
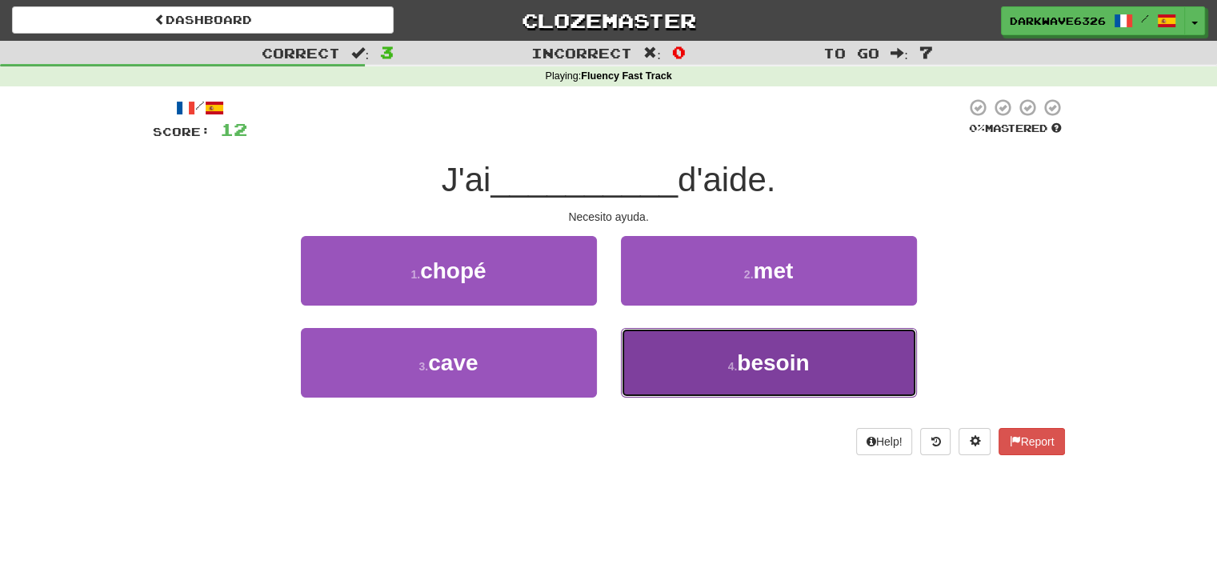
click at [771, 374] on button "4 . besoin" at bounding box center [769, 363] width 296 height 70
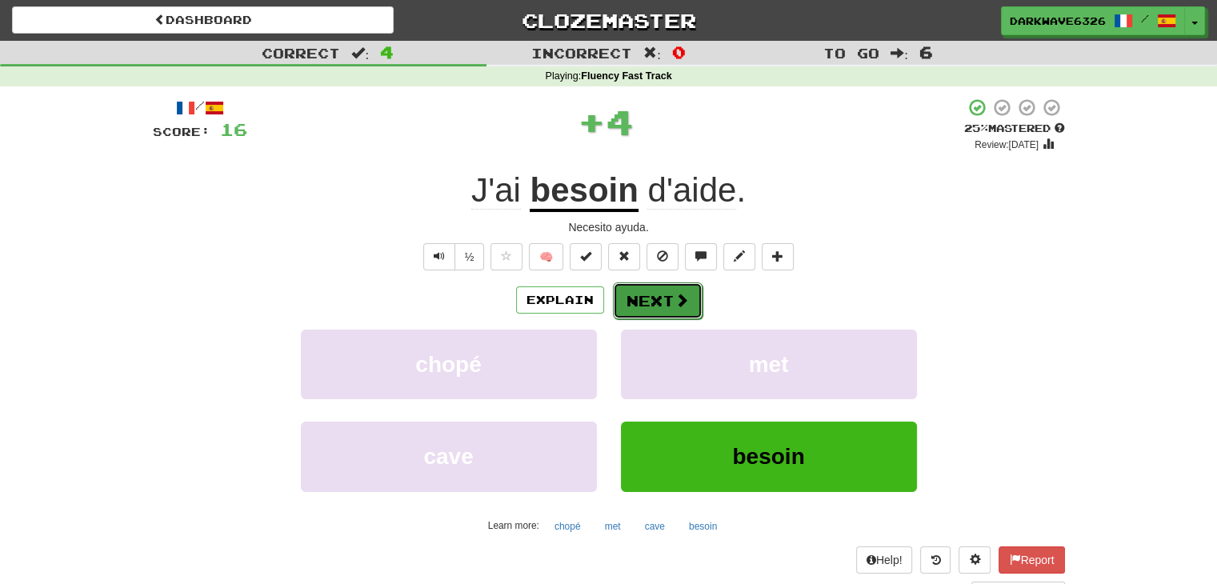
click at [643, 298] on button "Next" at bounding box center [658, 300] width 90 height 37
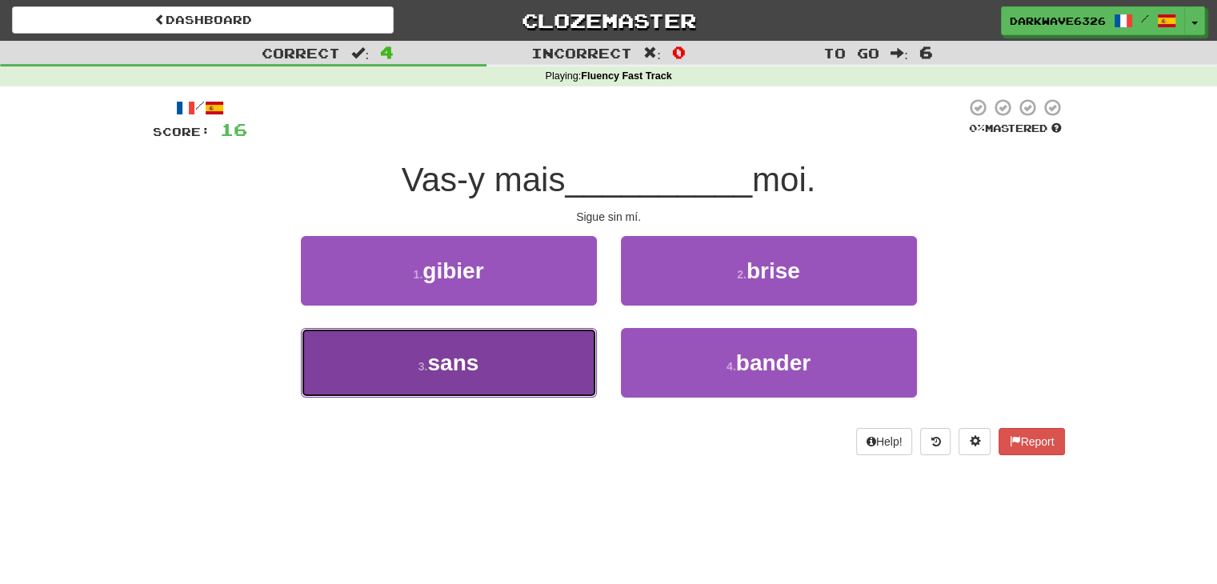
click at [531, 340] on button "3 . sans" at bounding box center [449, 363] width 296 height 70
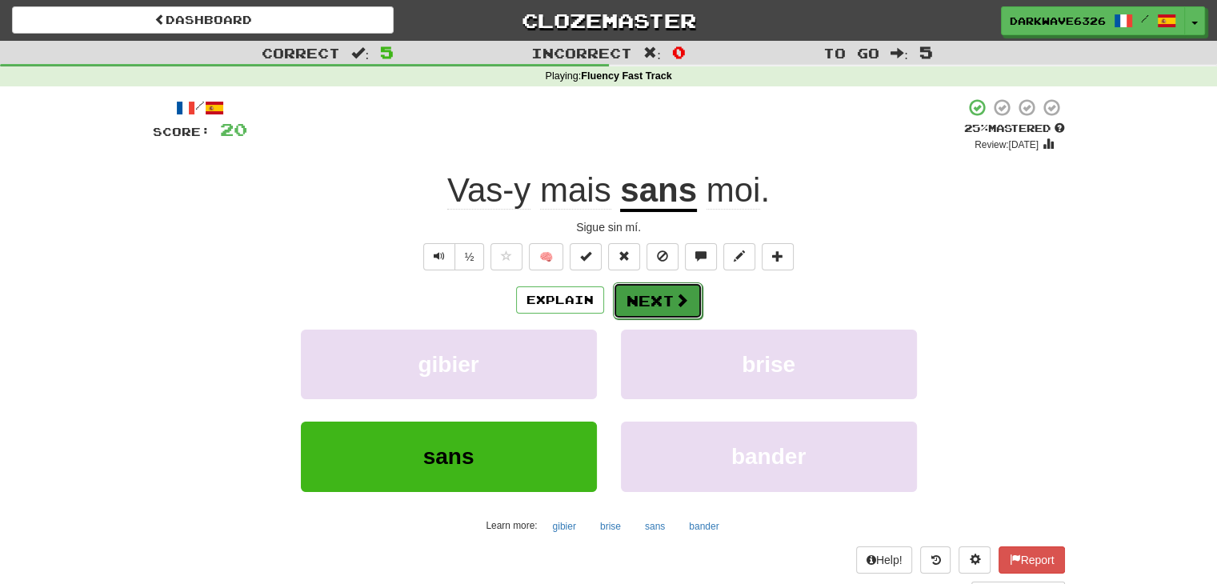
click at [656, 293] on button "Next" at bounding box center [658, 300] width 90 height 37
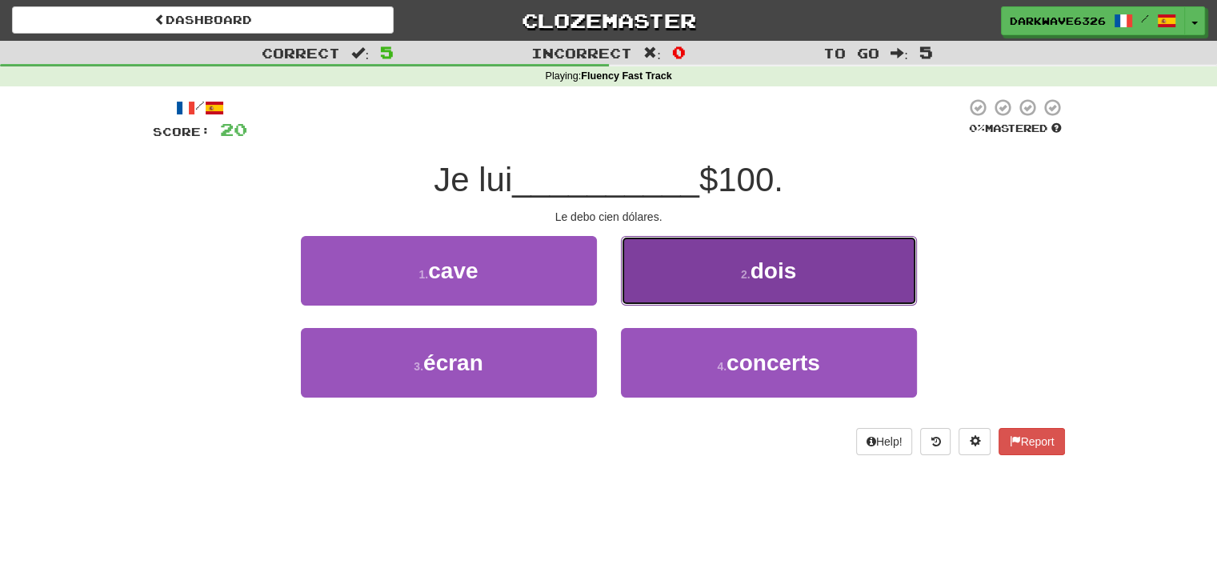
click at [745, 271] on small "2 ." at bounding box center [746, 274] width 10 height 13
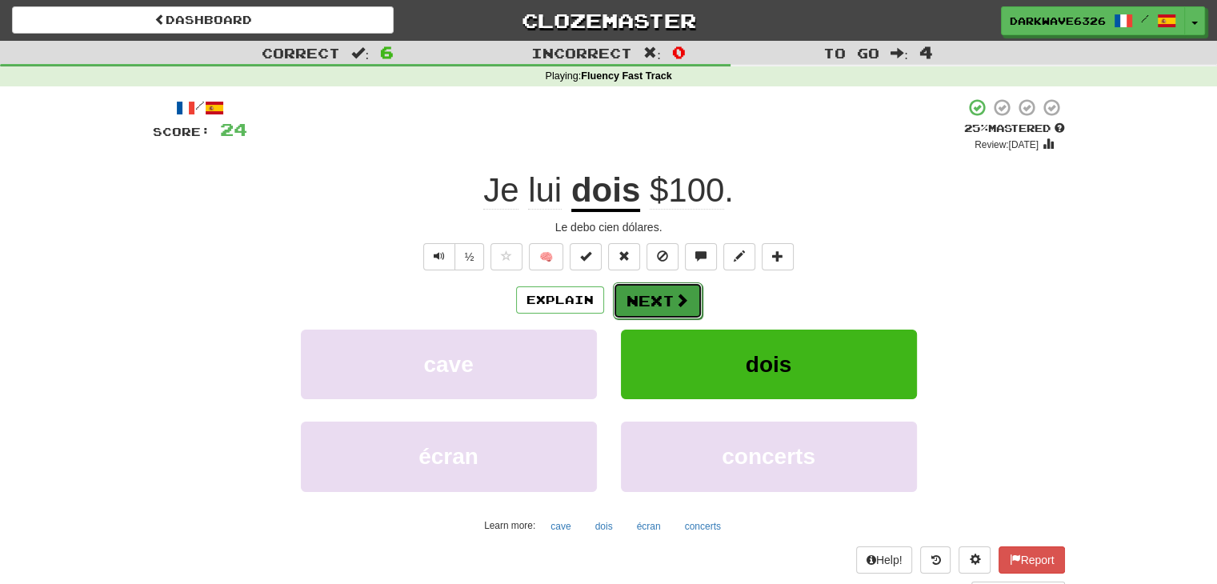
click at [646, 305] on button "Next" at bounding box center [658, 300] width 90 height 37
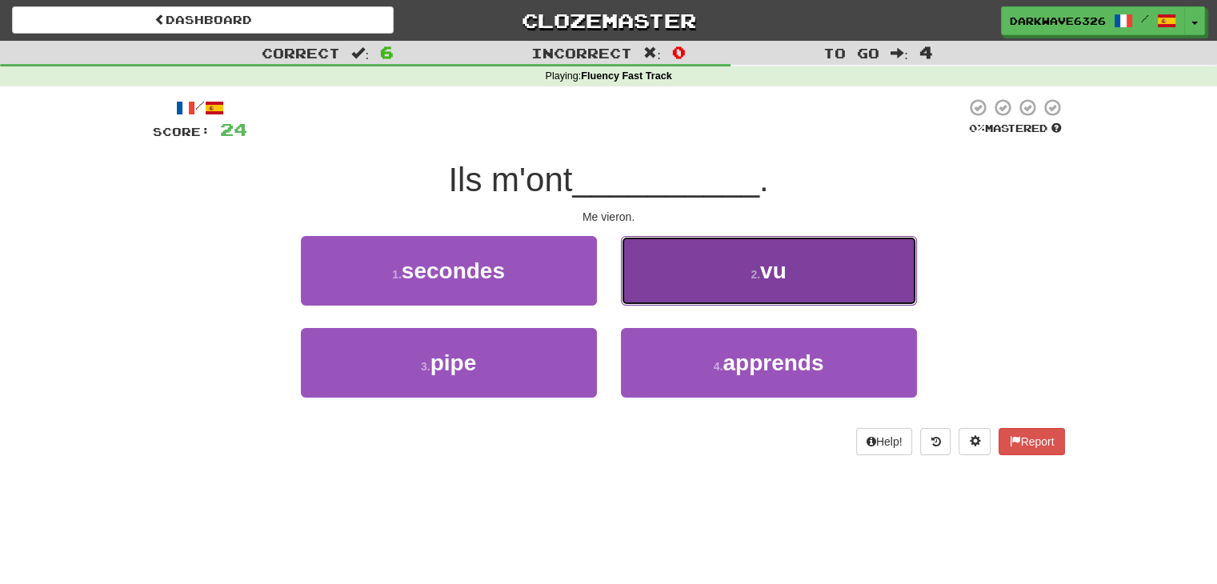
click at [783, 262] on span "vu" at bounding box center [773, 270] width 26 height 25
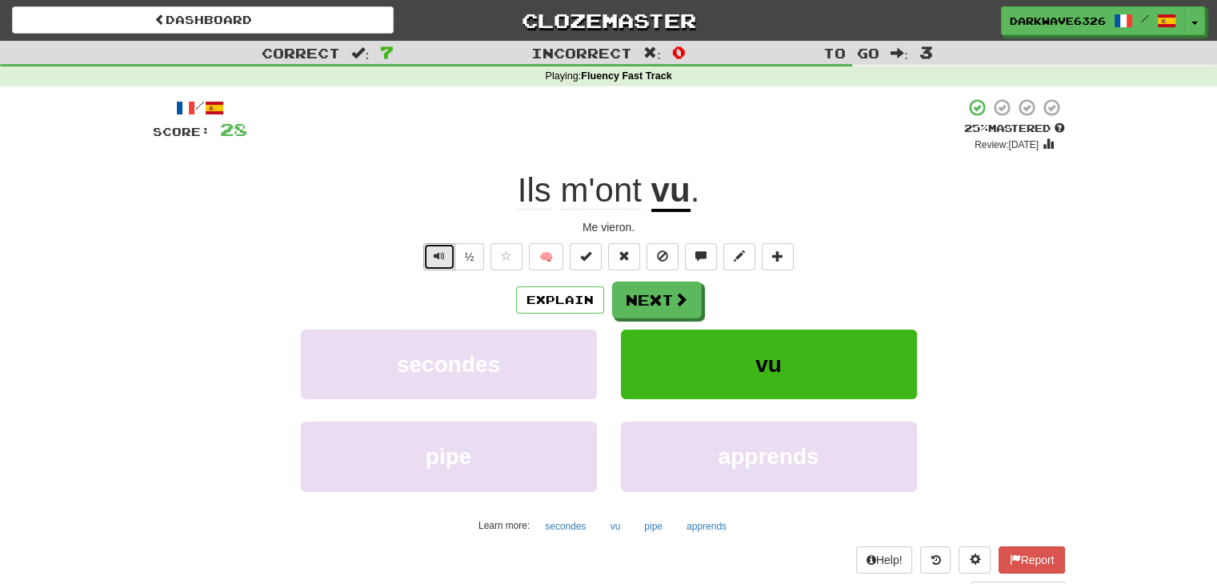
click at [430, 260] on button "Text-to-speech controls" at bounding box center [439, 256] width 32 height 27
click at [655, 304] on button "Next" at bounding box center [658, 300] width 90 height 37
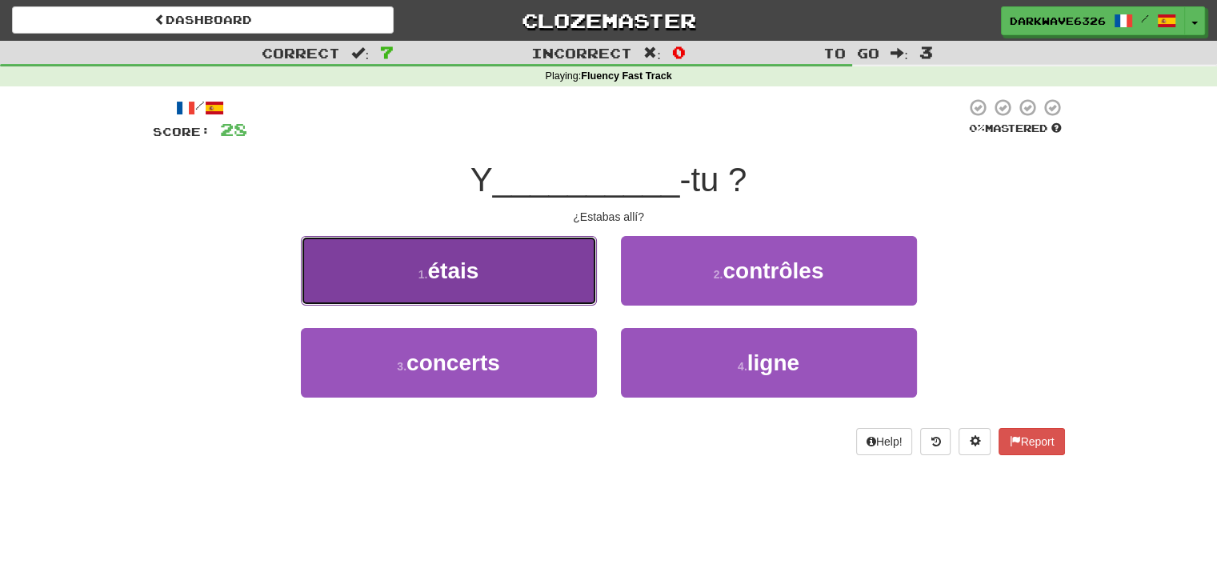
click at [494, 289] on button "1 . étais" at bounding box center [449, 271] width 296 height 70
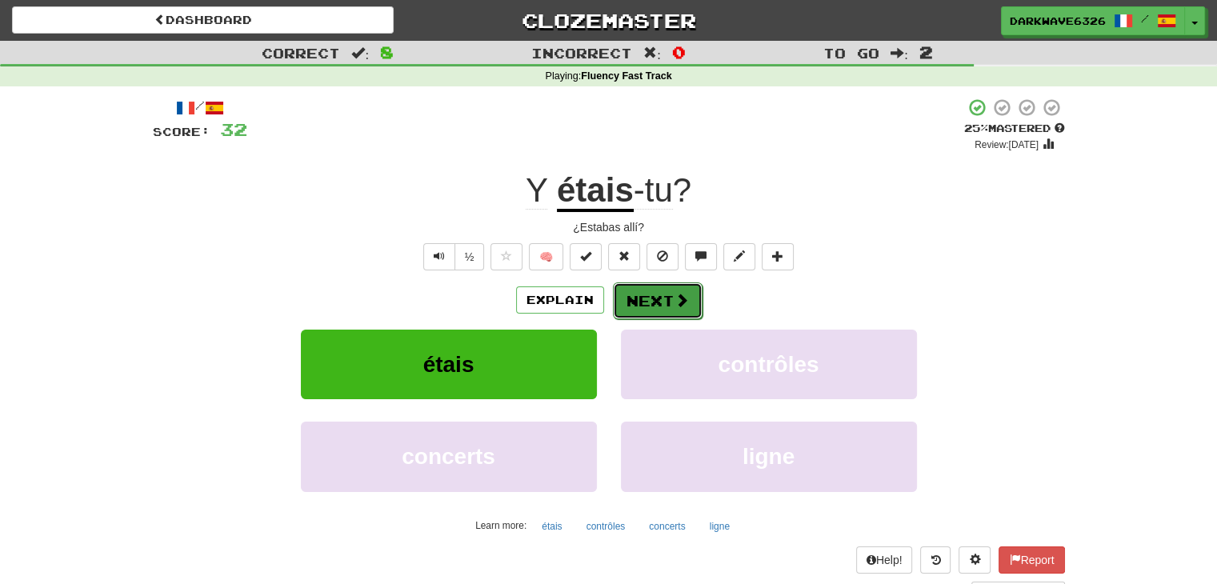
click at [654, 294] on button "Next" at bounding box center [658, 300] width 90 height 37
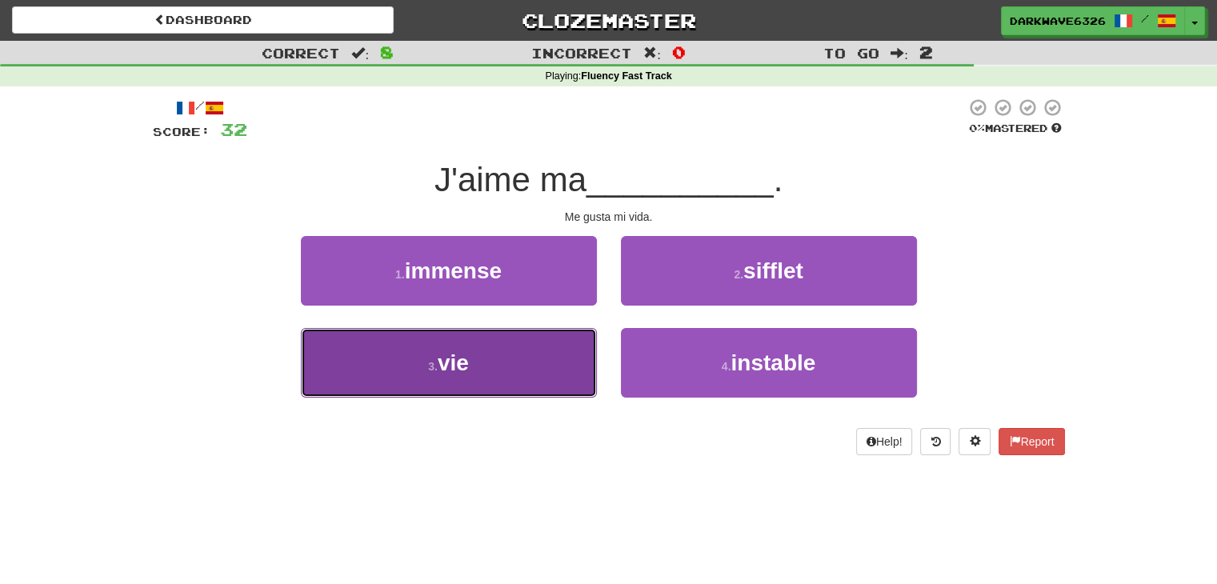
click at [502, 343] on button "3 . vie" at bounding box center [449, 363] width 296 height 70
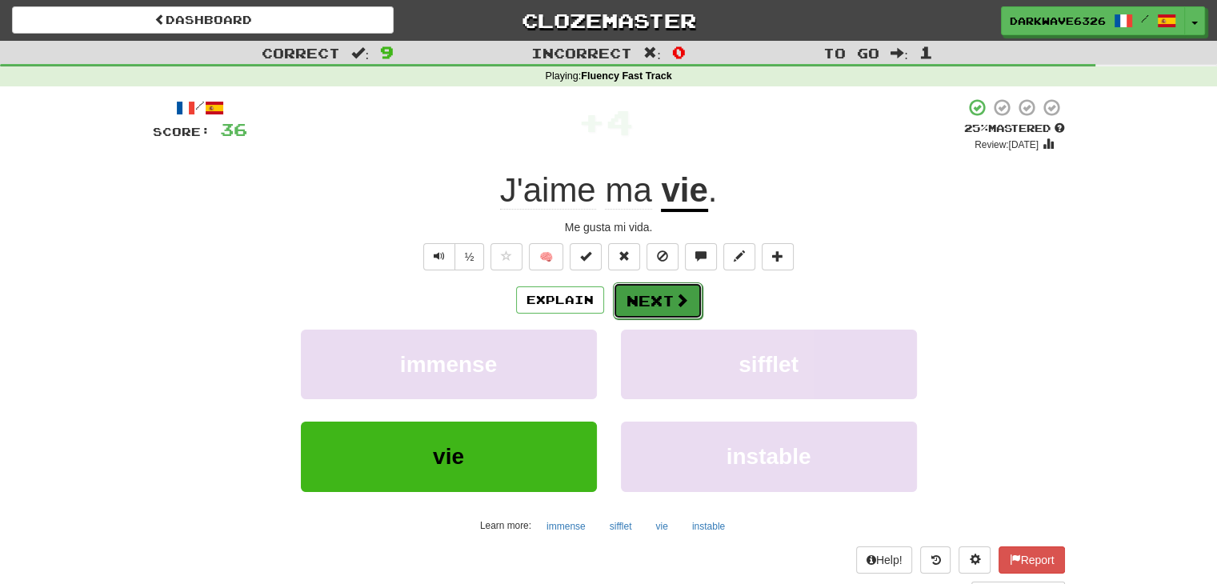
click at [640, 303] on button "Next" at bounding box center [658, 300] width 90 height 37
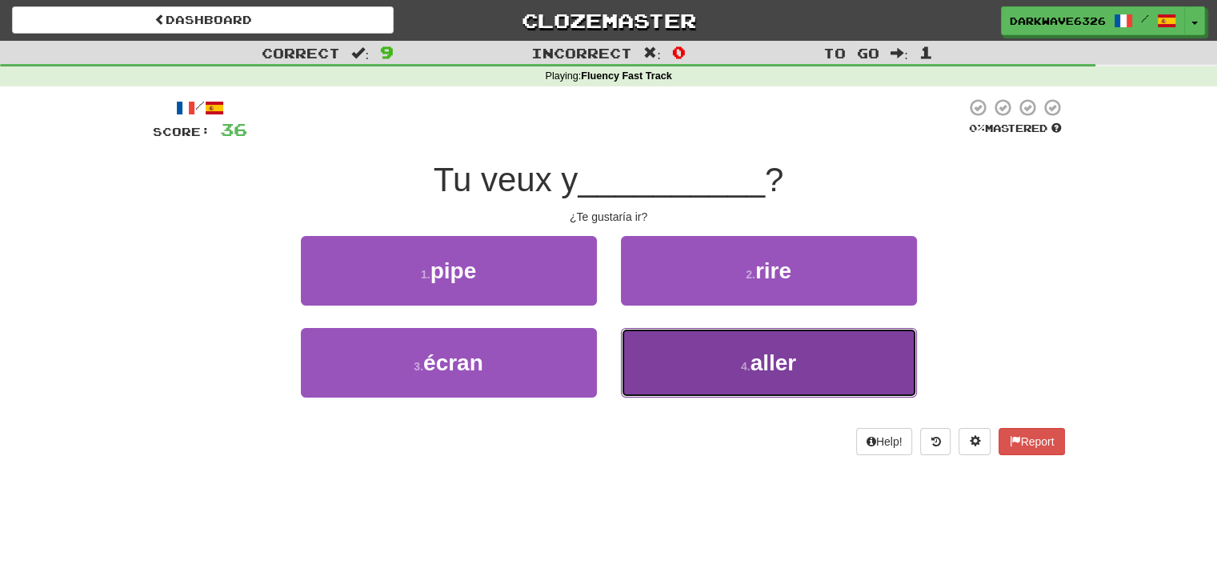
click at [711, 345] on button "4 . aller" at bounding box center [769, 363] width 296 height 70
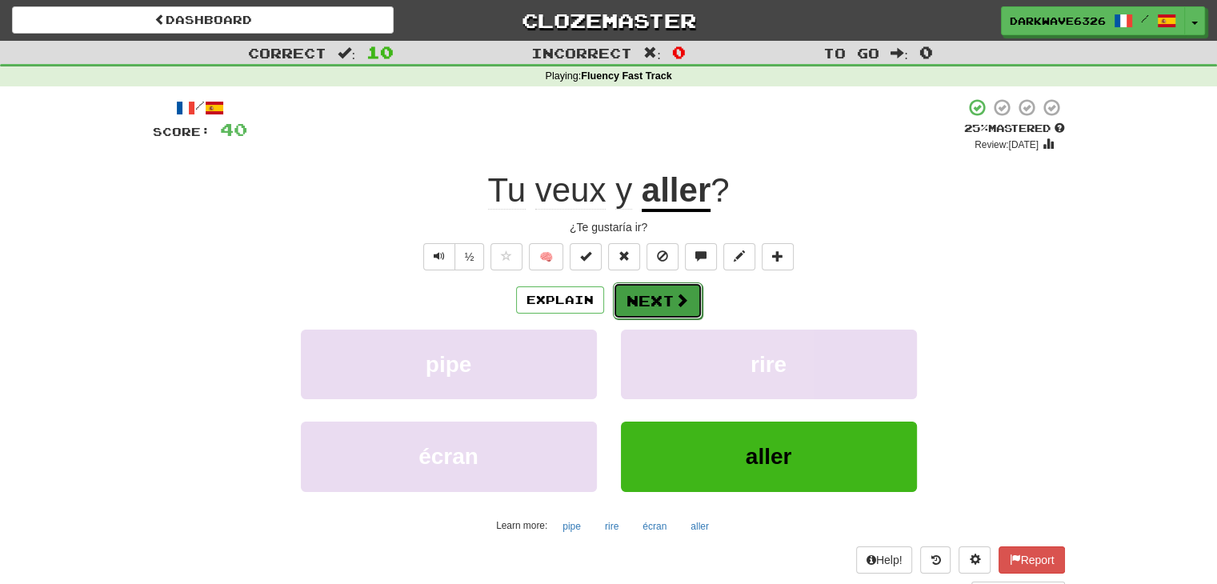
click at [658, 304] on button "Next" at bounding box center [658, 300] width 90 height 37
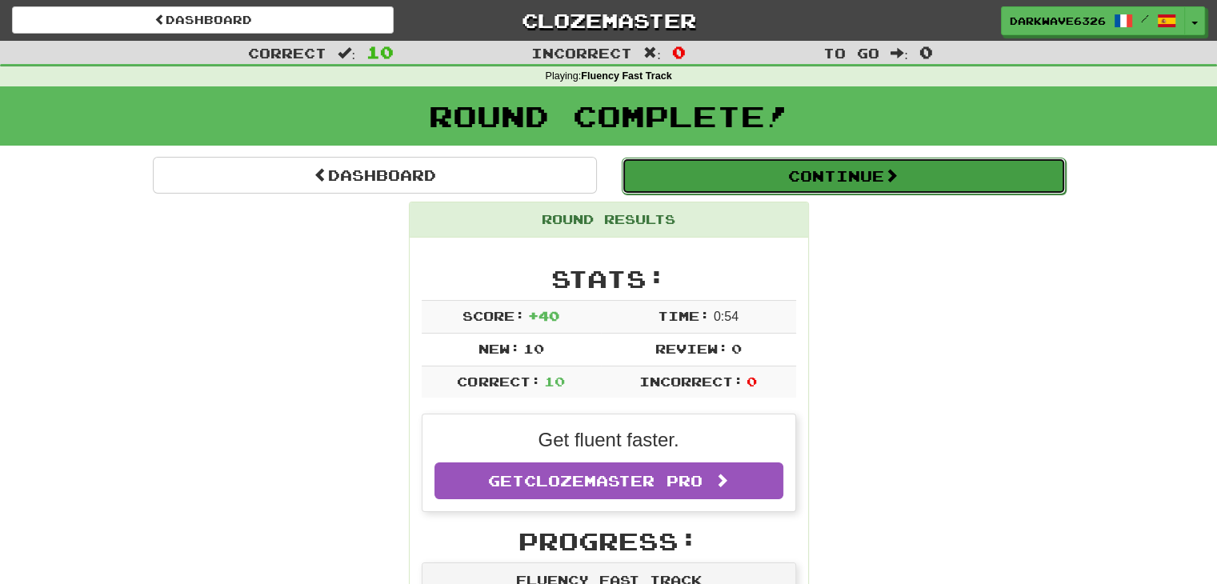
click at [804, 178] on button "Continue" at bounding box center [843, 176] width 444 height 37
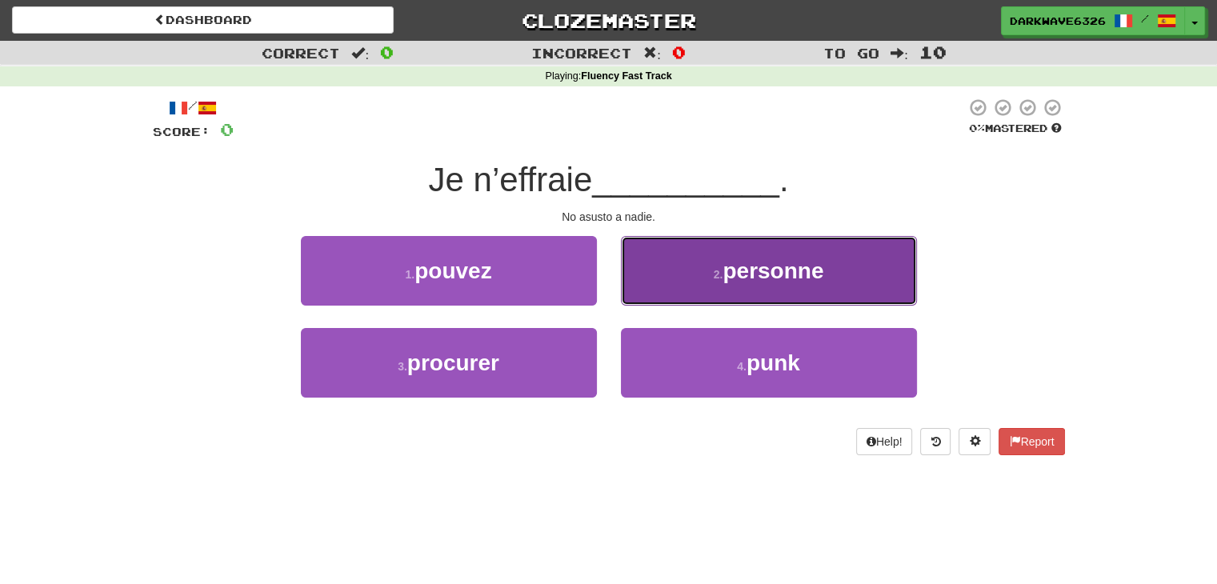
click at [801, 281] on span "personne" at bounding box center [772, 270] width 101 height 25
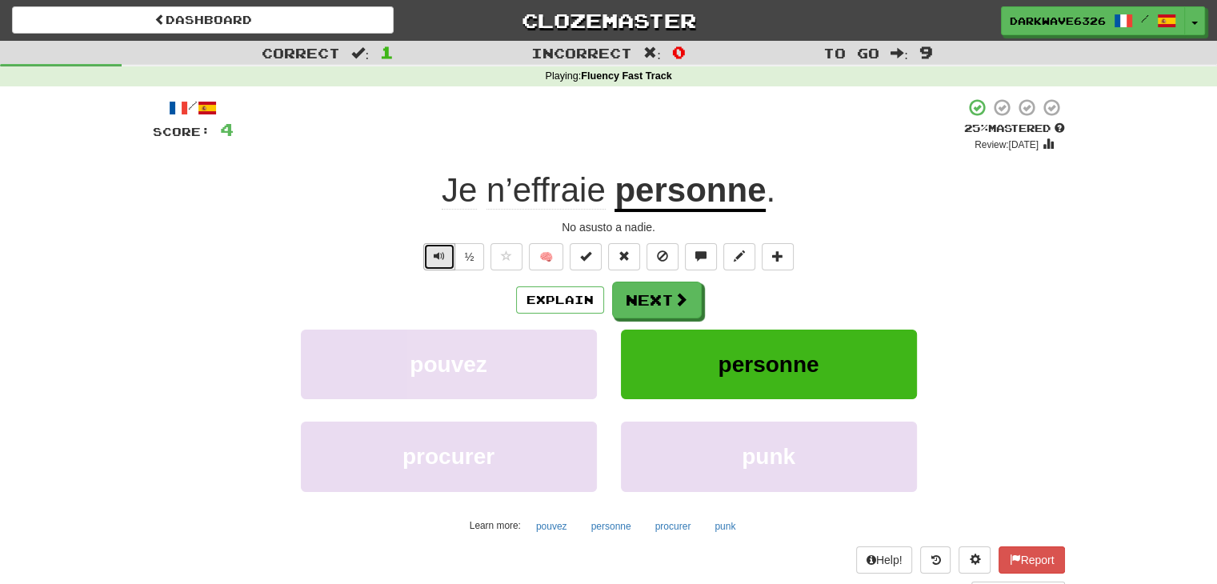
click at [429, 257] on button "Text-to-speech controls" at bounding box center [439, 256] width 32 height 27
click at [646, 310] on button "Next" at bounding box center [658, 300] width 90 height 37
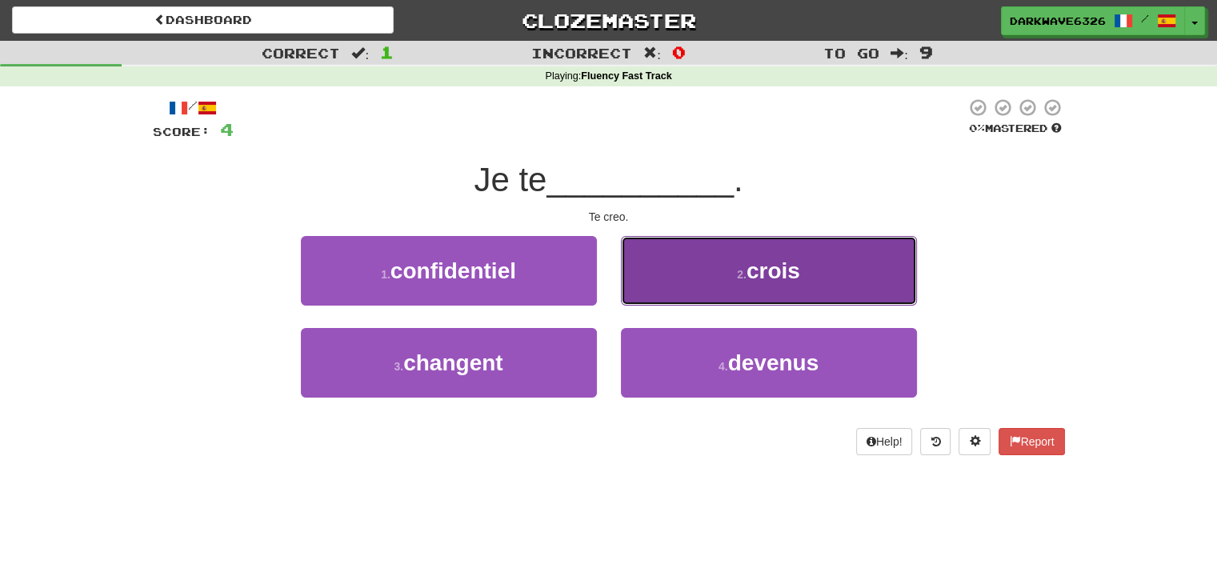
click at [752, 263] on span "crois" at bounding box center [773, 270] width 54 height 25
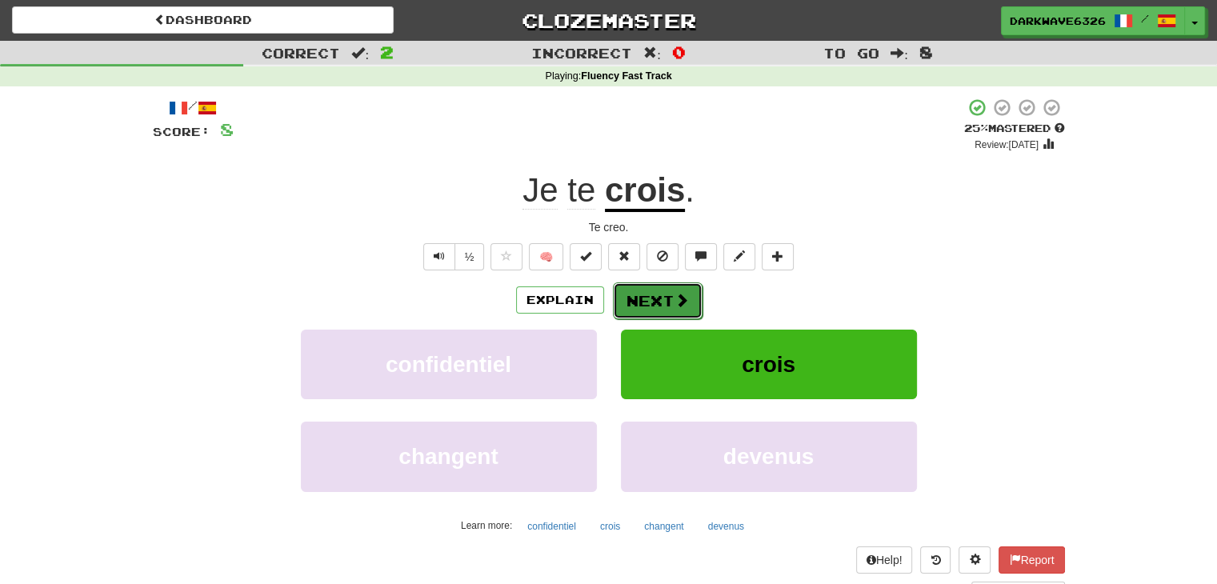
click at [649, 297] on button "Next" at bounding box center [658, 300] width 90 height 37
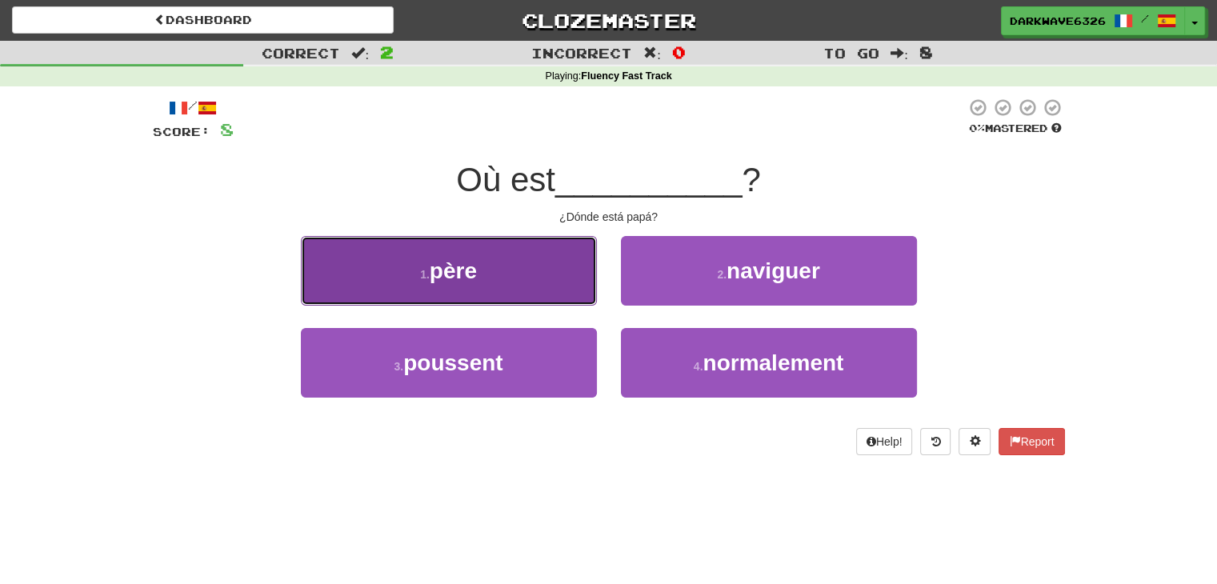
click at [515, 282] on button "1 . père" at bounding box center [449, 271] width 296 height 70
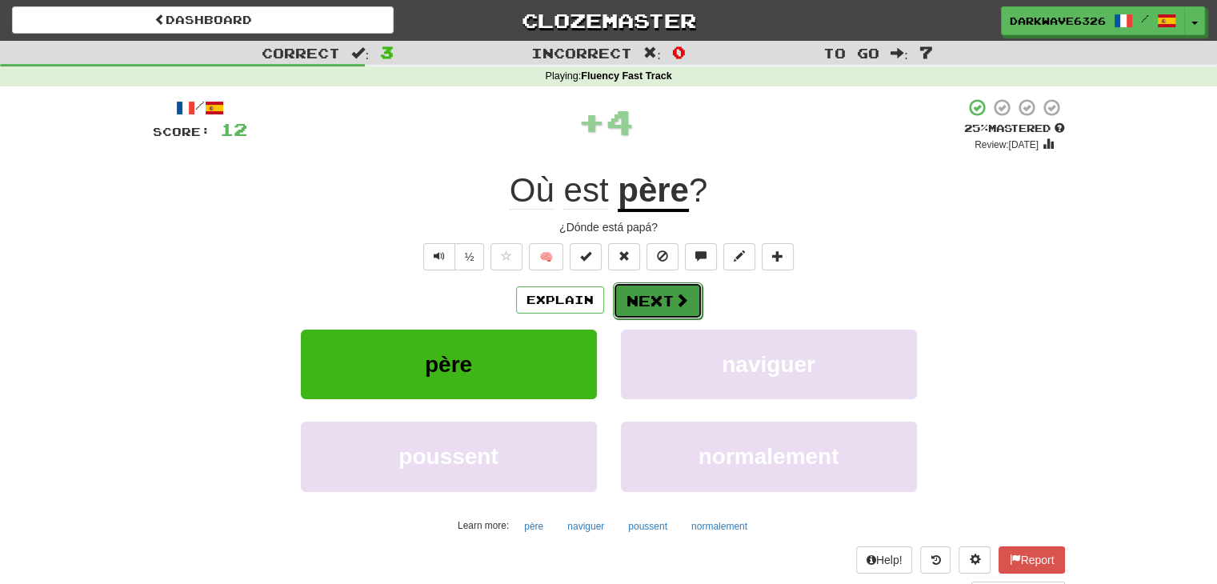
click at [664, 301] on button "Next" at bounding box center [658, 300] width 90 height 37
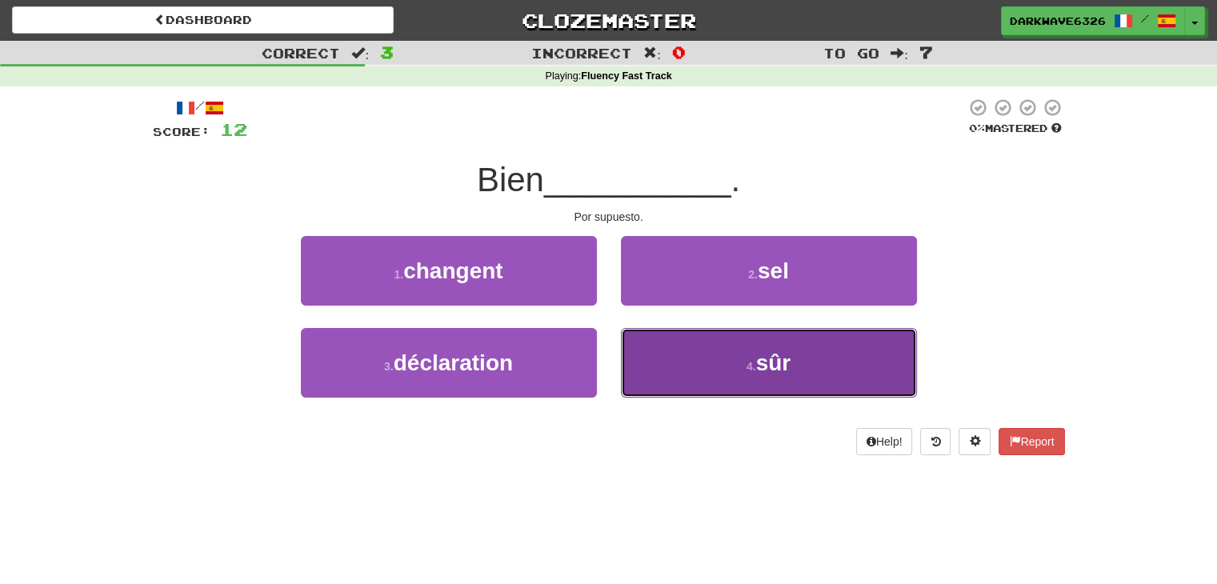
click at [761, 369] on span "sûr" at bounding box center [773, 362] width 35 height 25
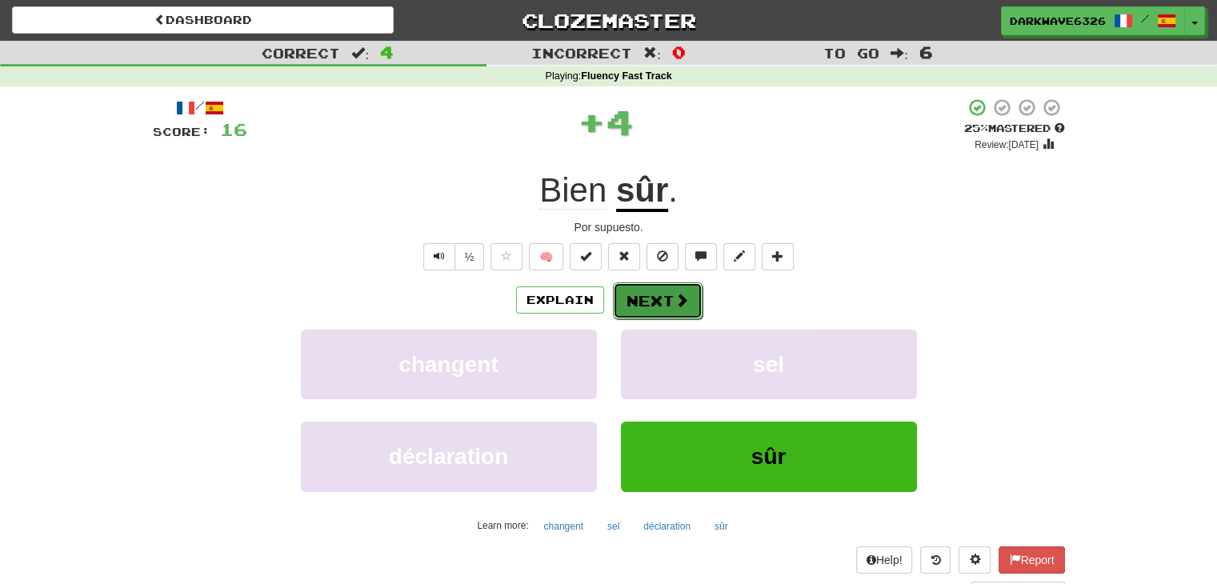
click at [662, 306] on button "Next" at bounding box center [658, 300] width 90 height 37
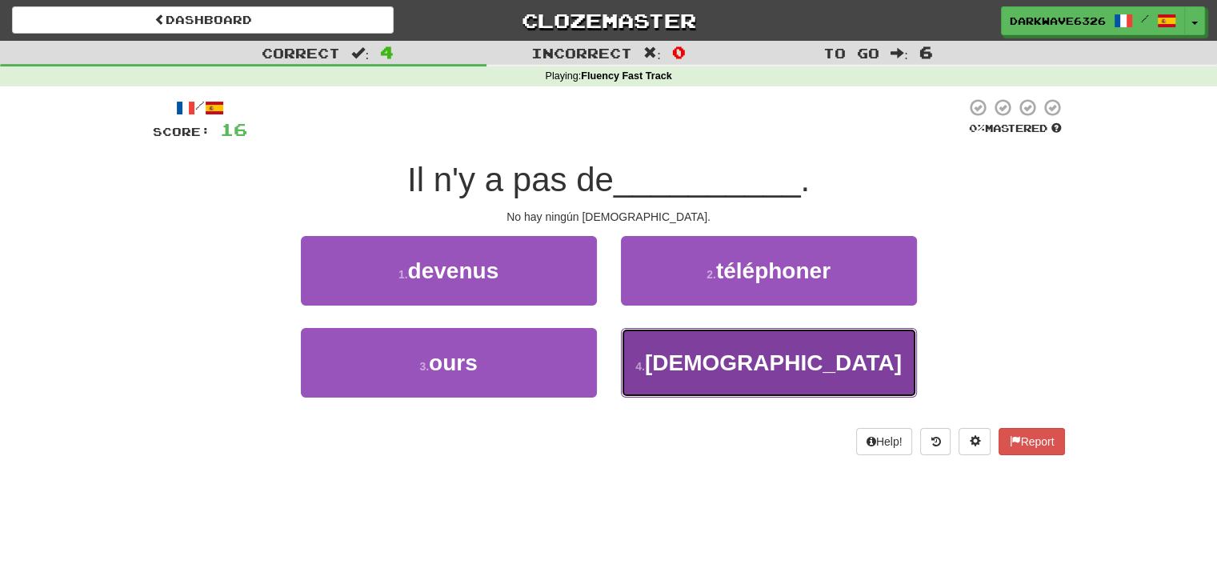
click at [724, 352] on button "4 . dieu" at bounding box center [769, 363] width 296 height 70
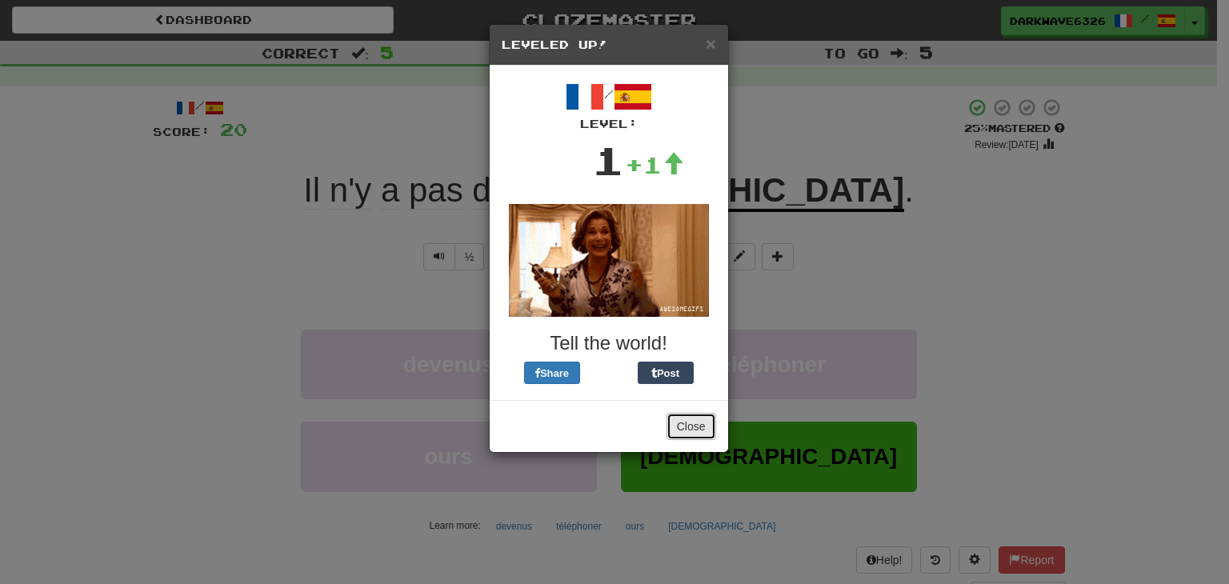
click at [685, 430] on button "Close" at bounding box center [691, 426] width 50 height 27
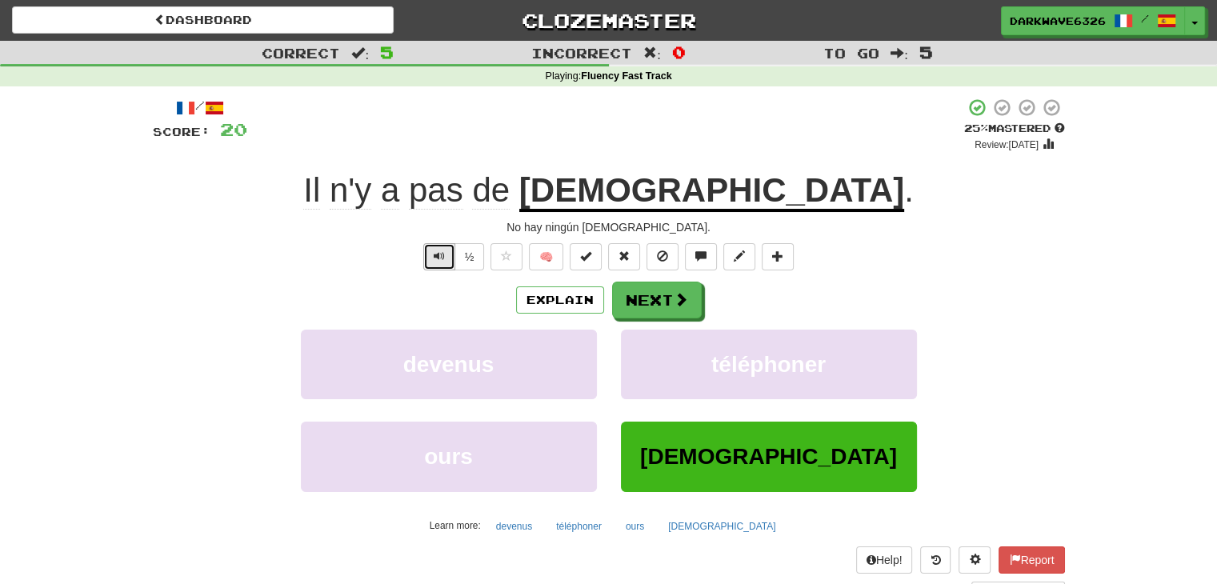
click at [445, 266] on button "Text-to-speech controls" at bounding box center [439, 256] width 32 height 27
click at [441, 254] on span "Text-to-speech controls" at bounding box center [439, 255] width 11 height 11
click at [652, 301] on button "Next" at bounding box center [658, 300] width 90 height 37
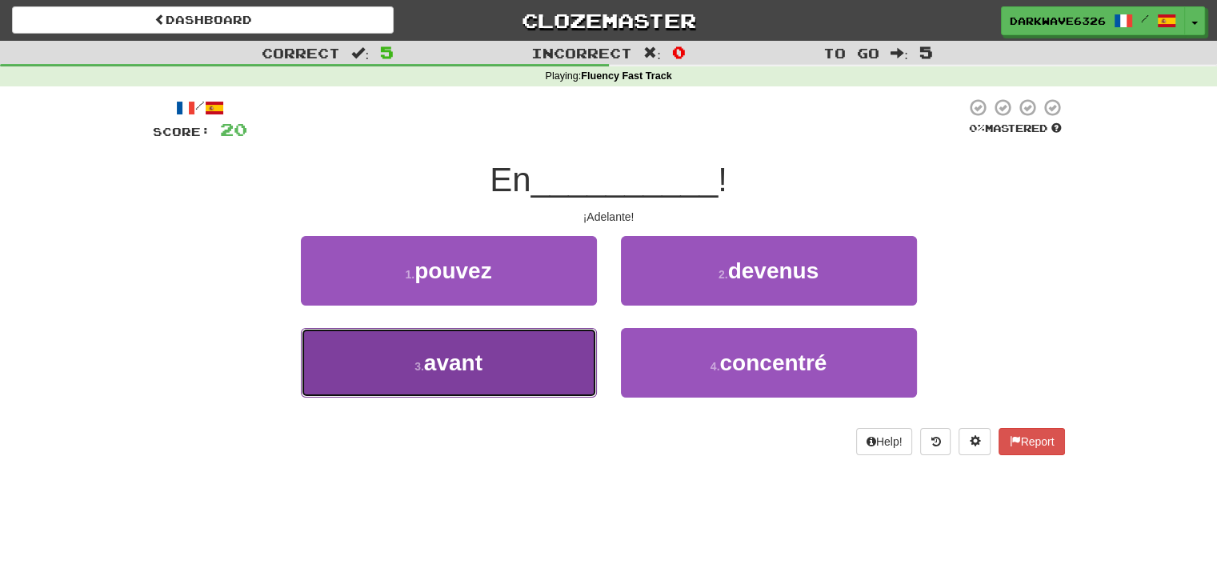
click at [490, 363] on button "3 . avant" at bounding box center [449, 363] width 296 height 70
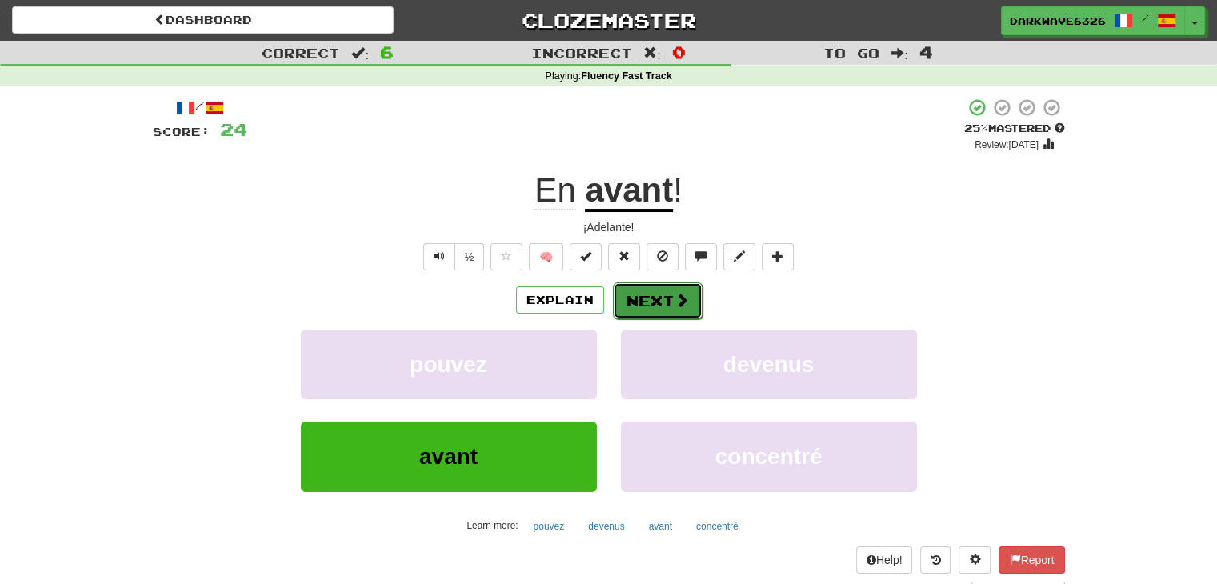
click at [653, 302] on button "Next" at bounding box center [658, 300] width 90 height 37
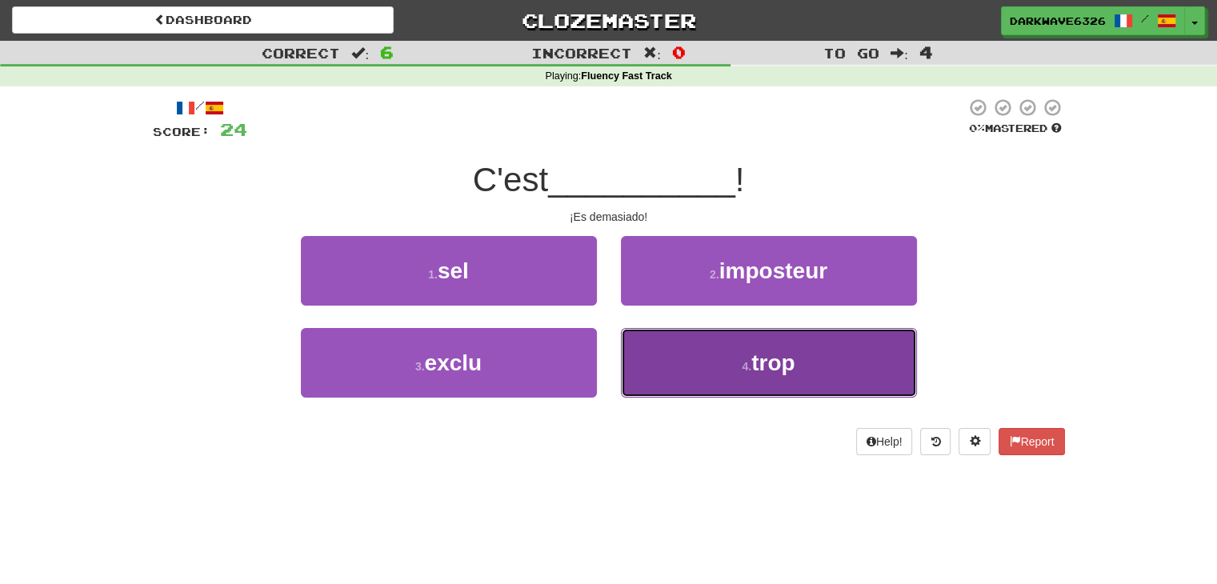
click at [749, 339] on button "4 . trop" at bounding box center [769, 363] width 296 height 70
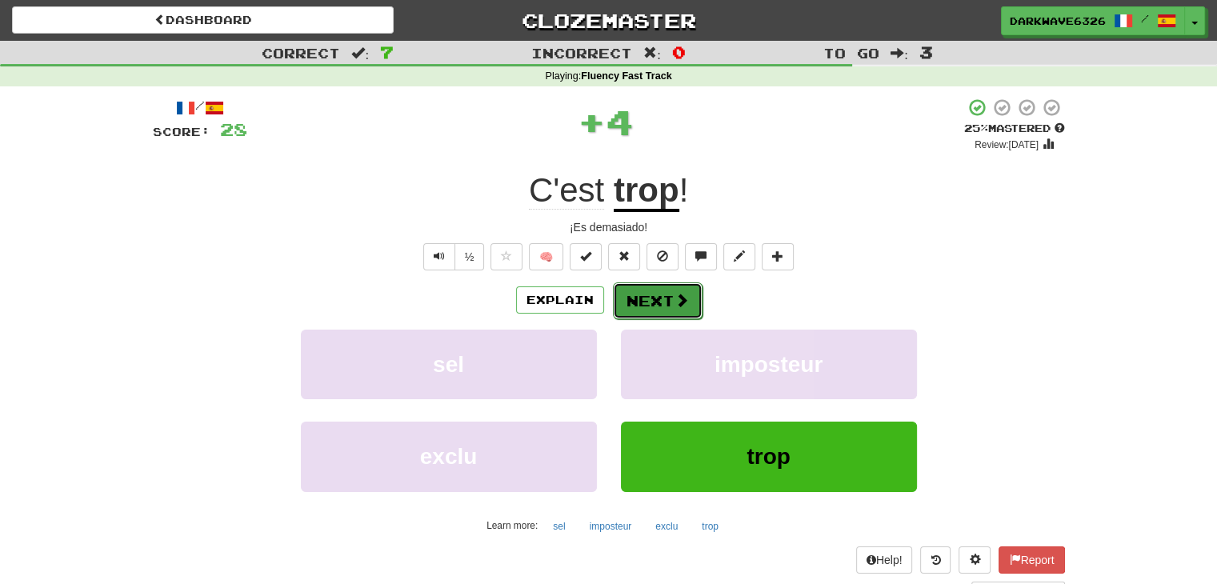
click at [674, 302] on span at bounding box center [681, 300] width 14 height 14
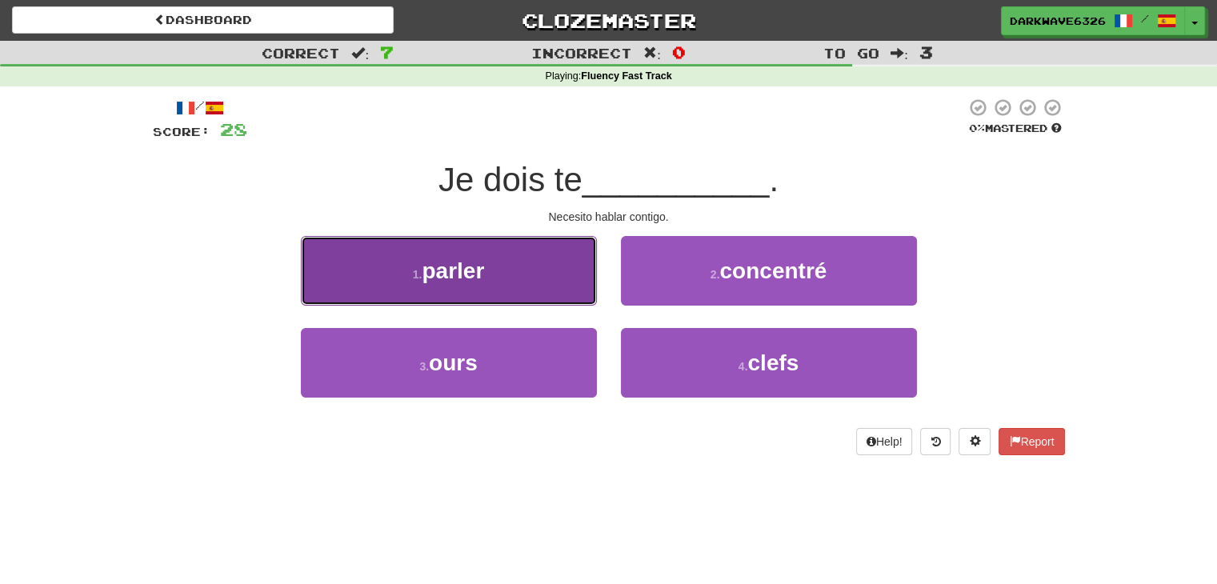
click at [478, 244] on button "1 . parler" at bounding box center [449, 271] width 296 height 70
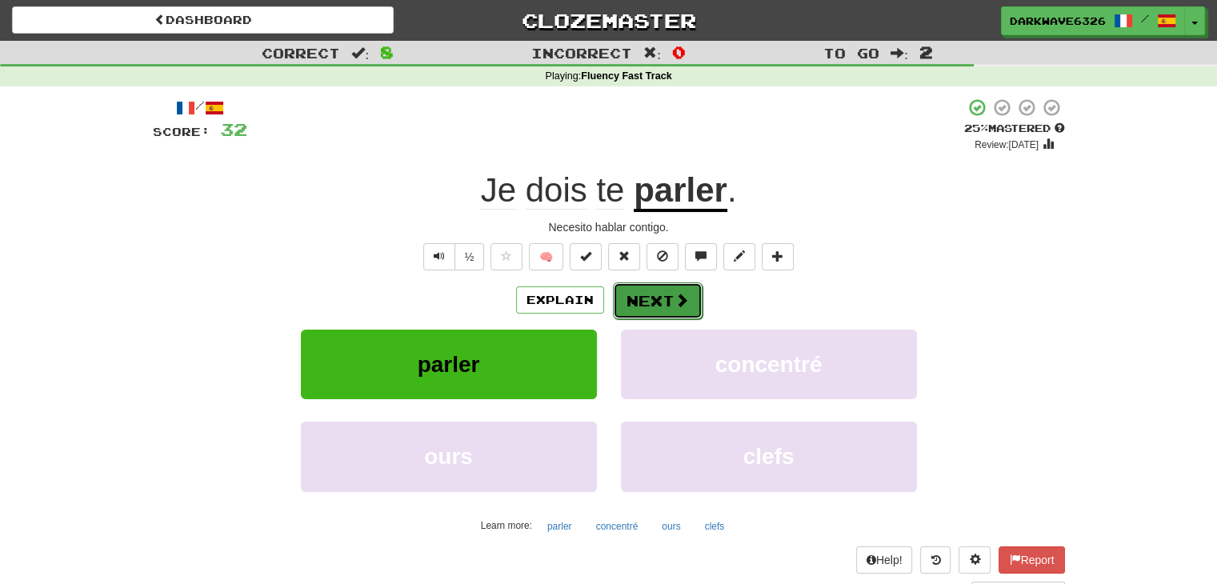
click at [658, 299] on button "Next" at bounding box center [658, 300] width 90 height 37
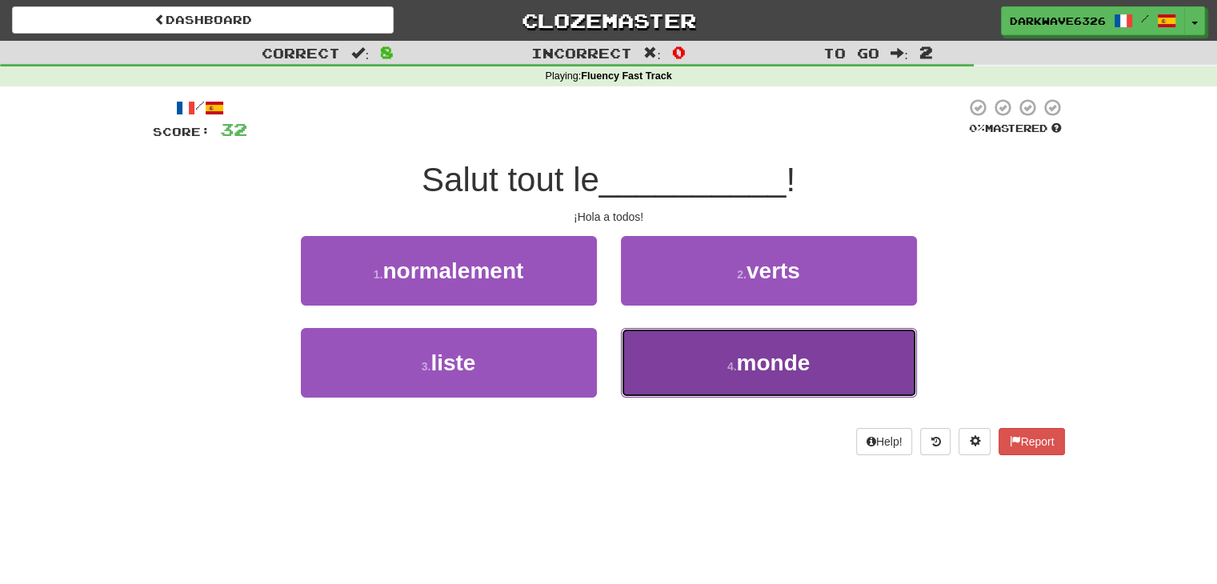
click at [713, 370] on button "4 . monde" at bounding box center [769, 363] width 296 height 70
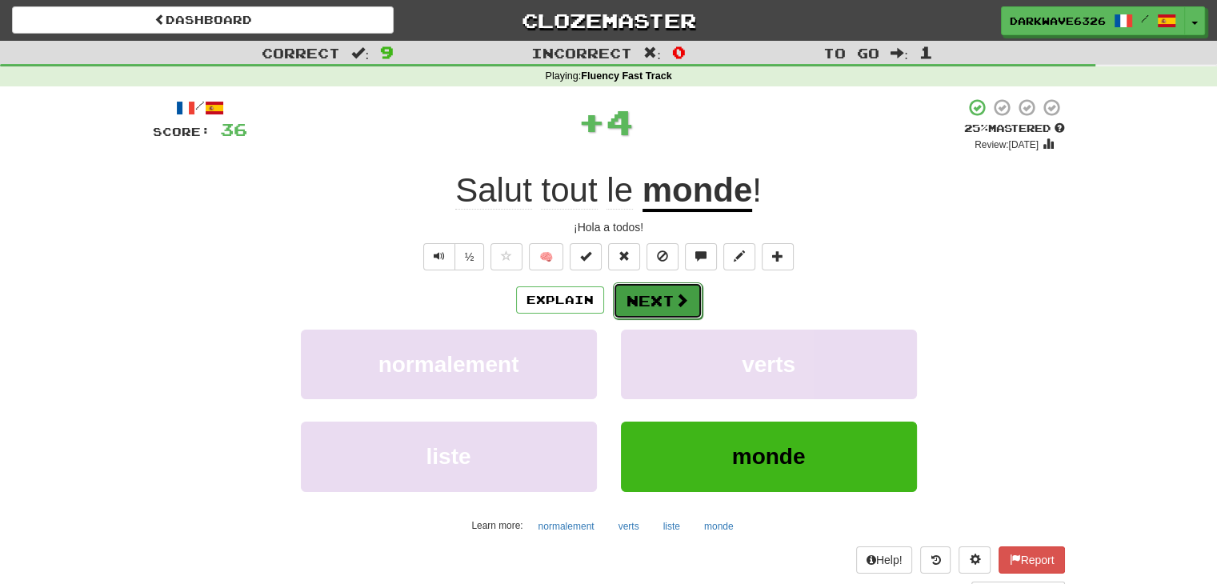
click at [663, 304] on button "Next" at bounding box center [658, 300] width 90 height 37
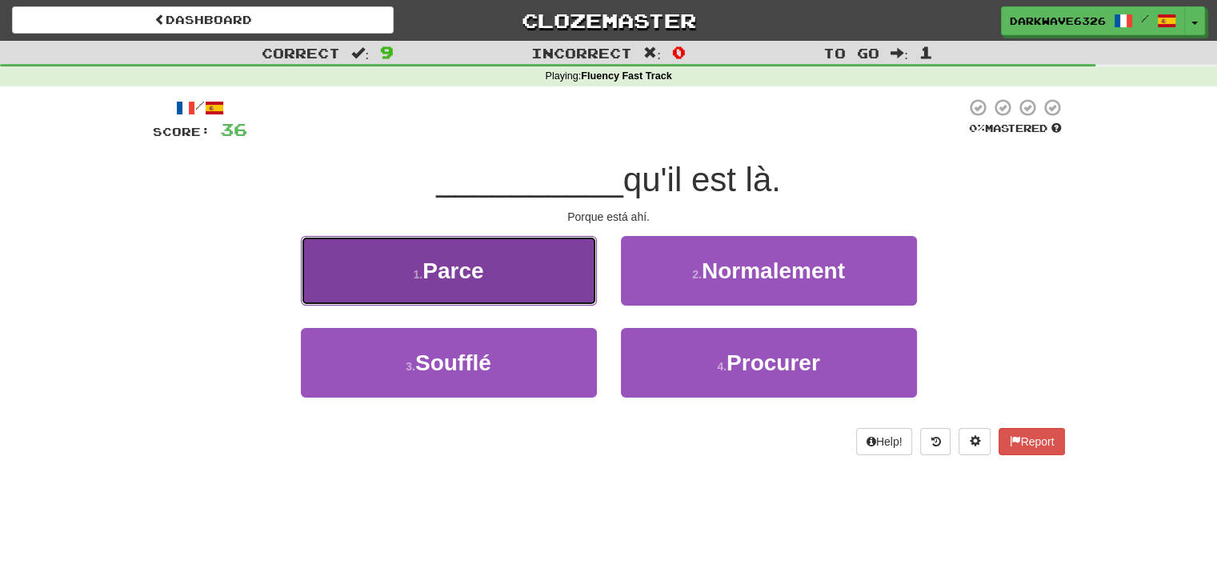
click at [528, 288] on button "1 . Parce" at bounding box center [449, 271] width 296 height 70
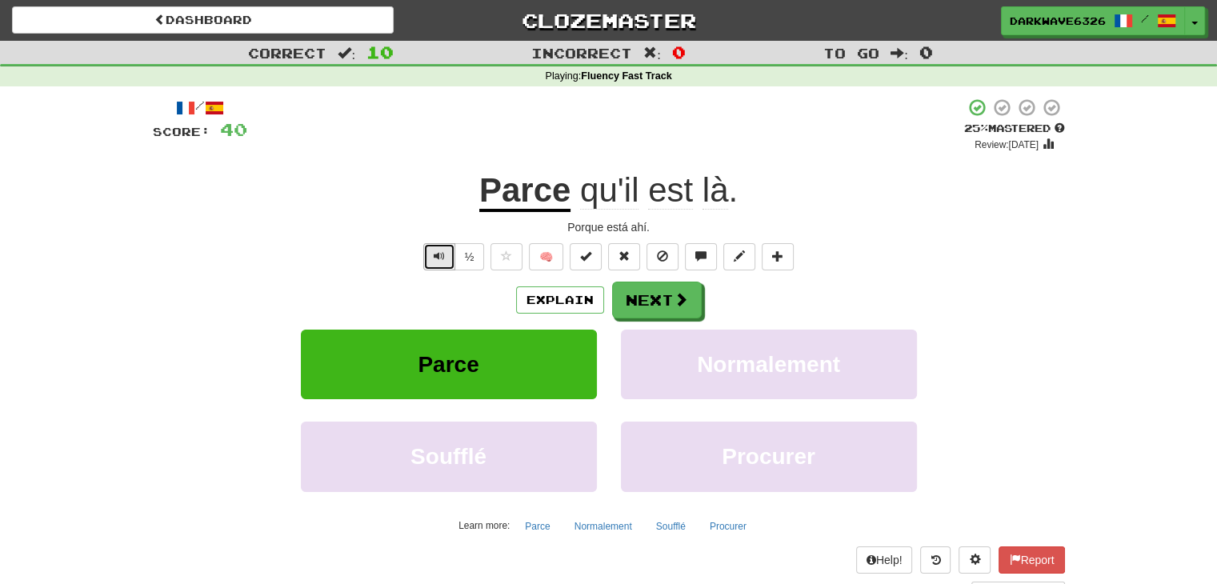
click at [446, 262] on button "Text-to-speech controls" at bounding box center [439, 256] width 32 height 27
click at [657, 304] on button "Next" at bounding box center [658, 300] width 90 height 37
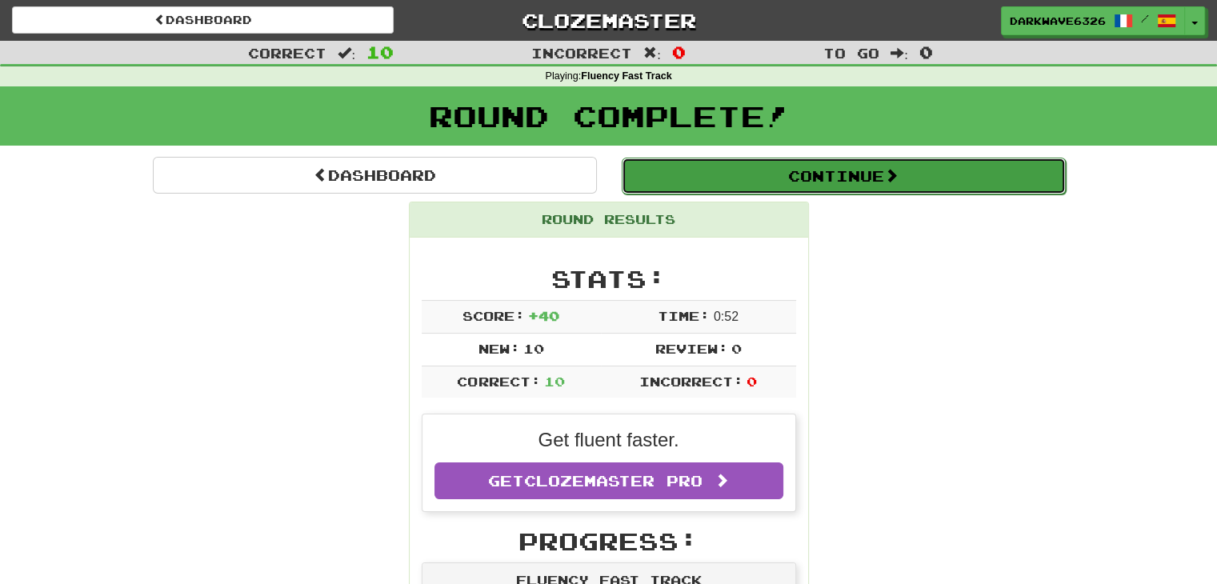
click at [745, 176] on button "Continue" at bounding box center [843, 176] width 444 height 37
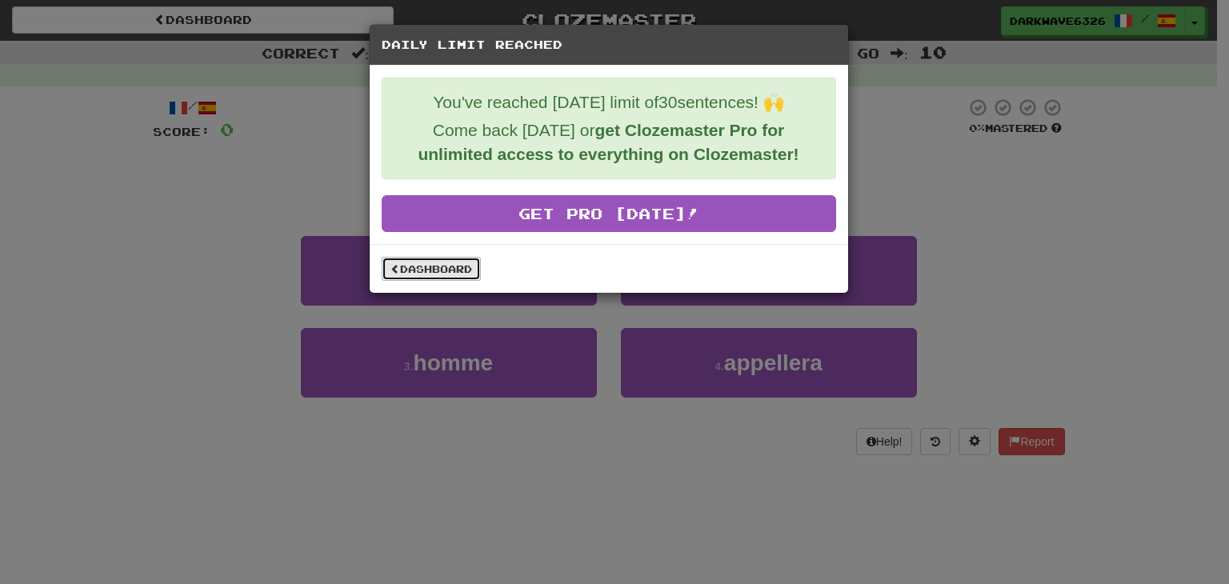
click at [435, 273] on link "Dashboard" at bounding box center [431, 269] width 99 height 24
